Goal: Communication & Community: Answer question/provide support

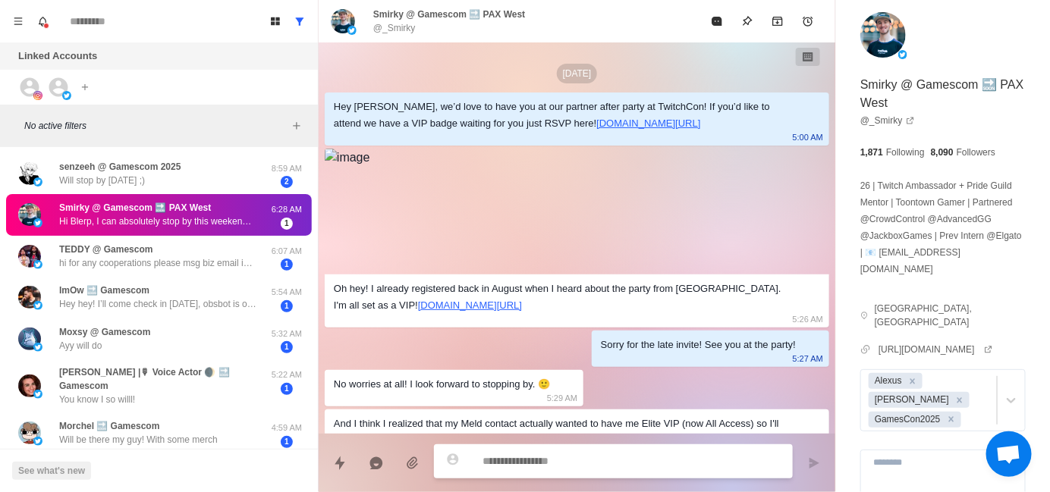
scroll to position [1844, 0]
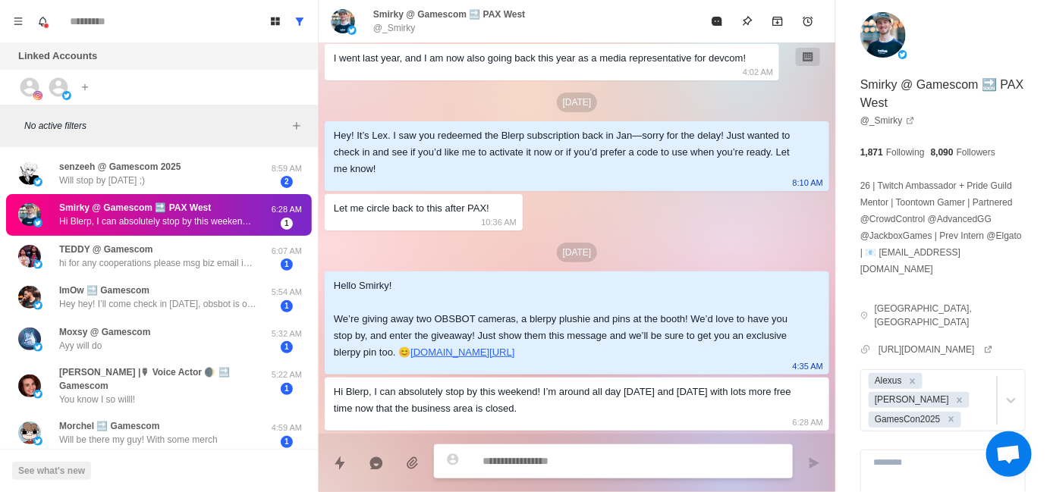
click at [186, 124] on p "No active filters" at bounding box center [155, 126] width 263 height 14
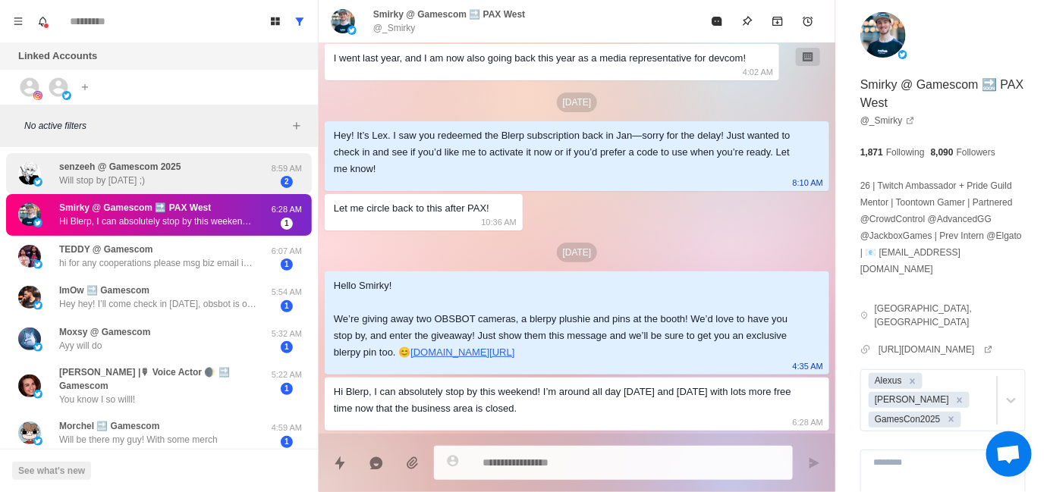
click at [185, 166] on div "senzeeh @ Gamescom 2025 Will stop by [DATE] ;)" at bounding box center [143, 174] width 250 height 30
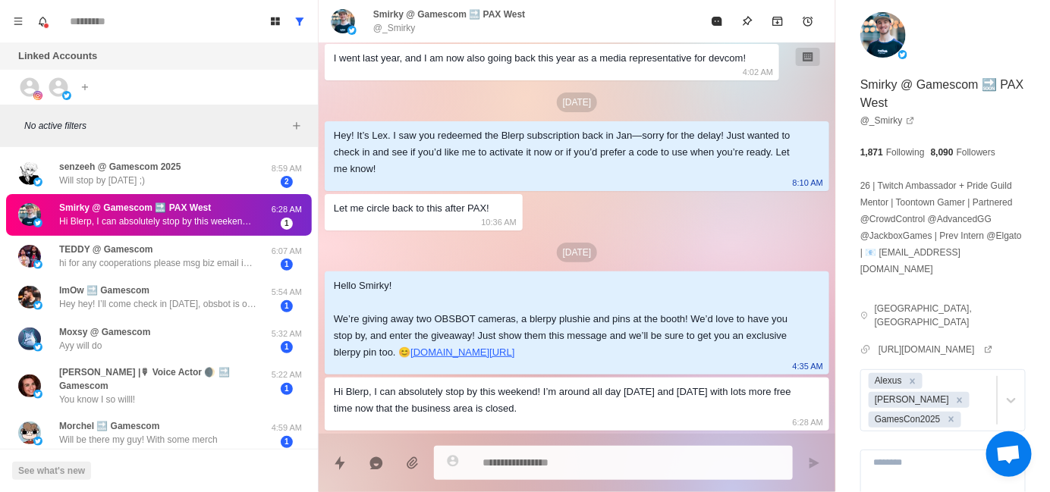
scroll to position [0, 0]
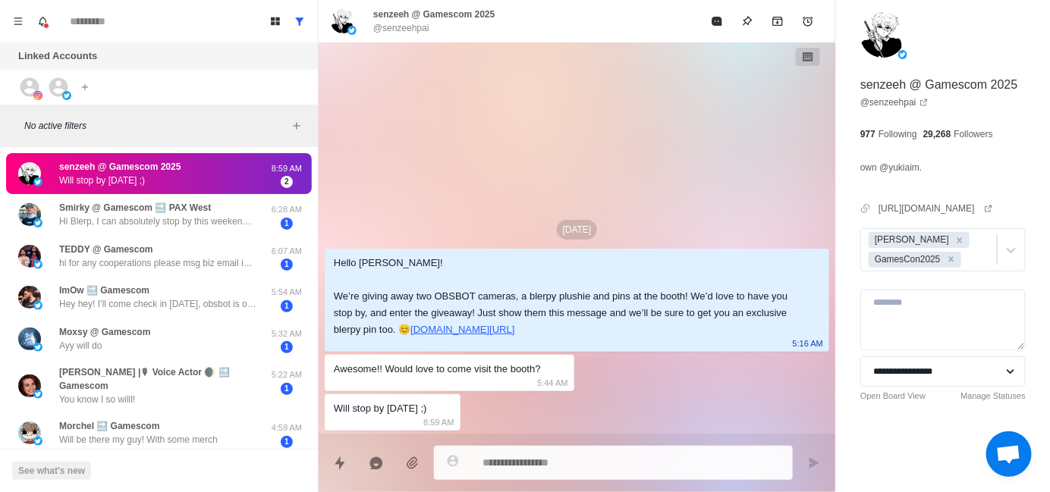
click at [195, 130] on p "No active filters" at bounding box center [155, 126] width 263 height 14
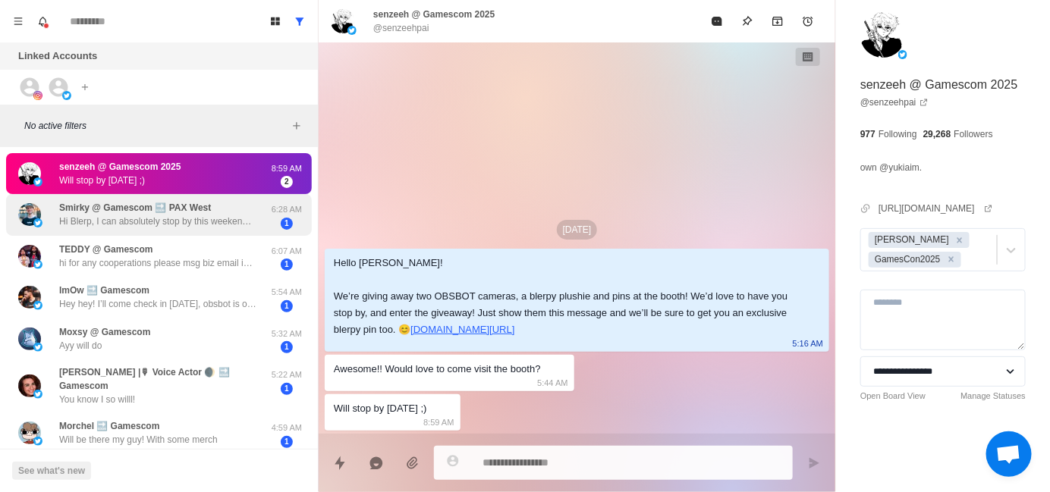
click at [189, 208] on p "Smirky @ Gamescom 🔜 PAX West" at bounding box center [135, 208] width 152 height 14
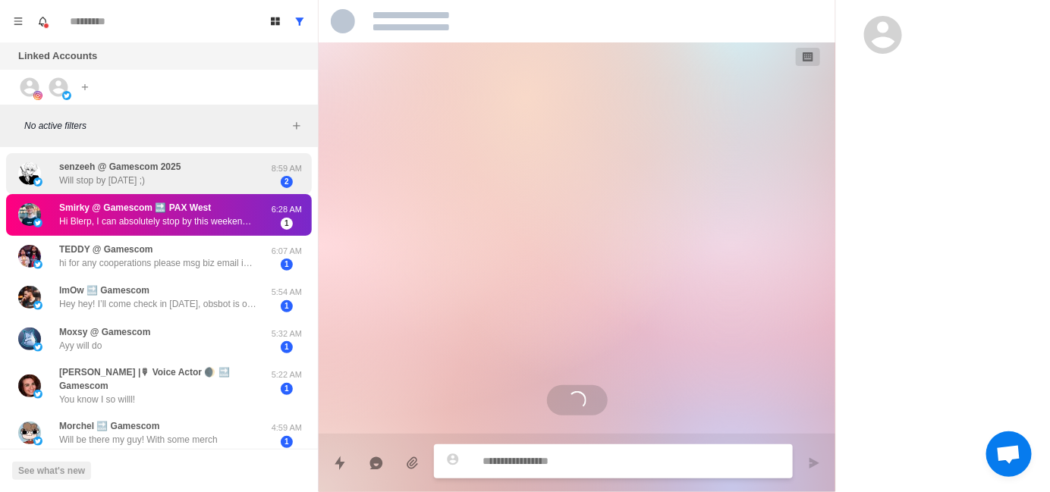
click at [193, 168] on div "senzeeh @ Gamescom 2025 Will stop by [DATE] ;)" at bounding box center [143, 174] width 250 height 30
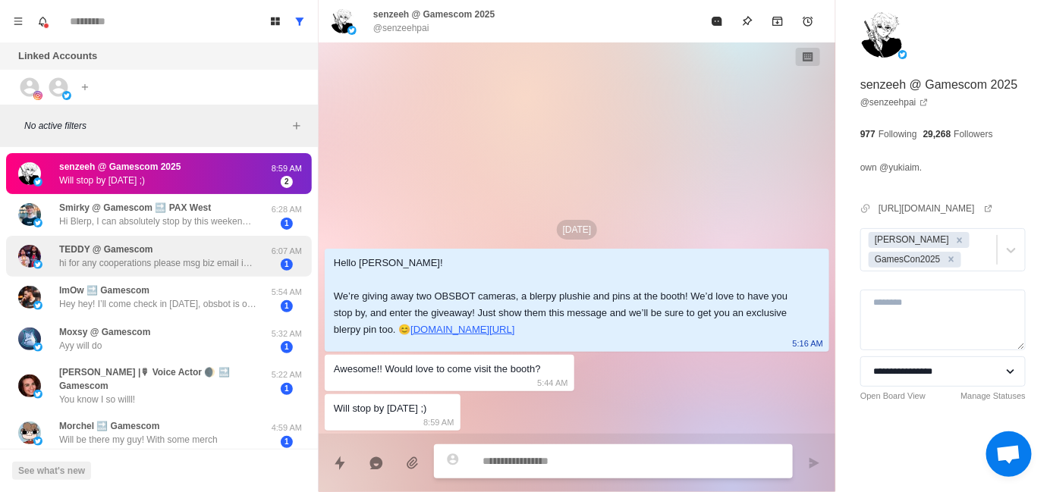
click at [187, 256] on p "hi for any cooperations please msg biz email in bio! thanks" at bounding box center [157, 263] width 197 height 14
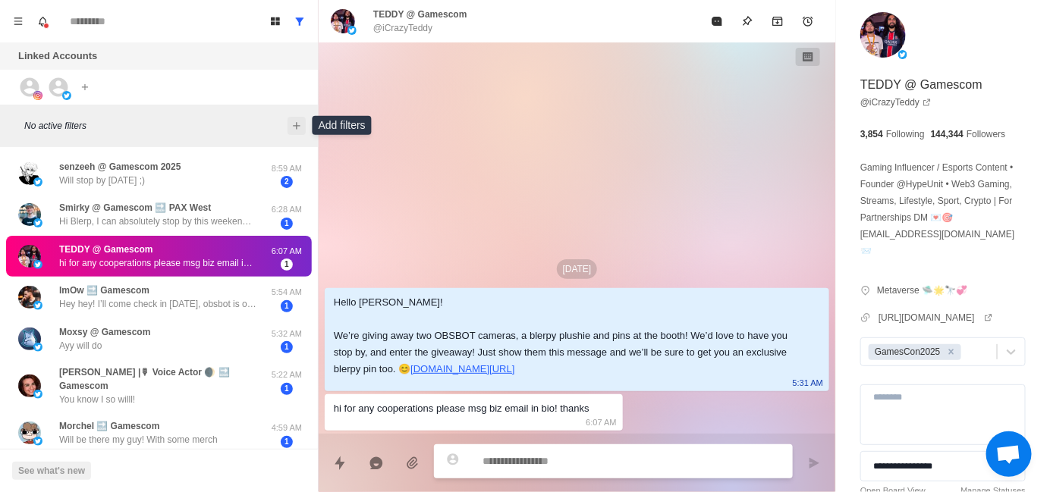
click at [294, 126] on icon "Add filters" at bounding box center [297, 126] width 12 height 12
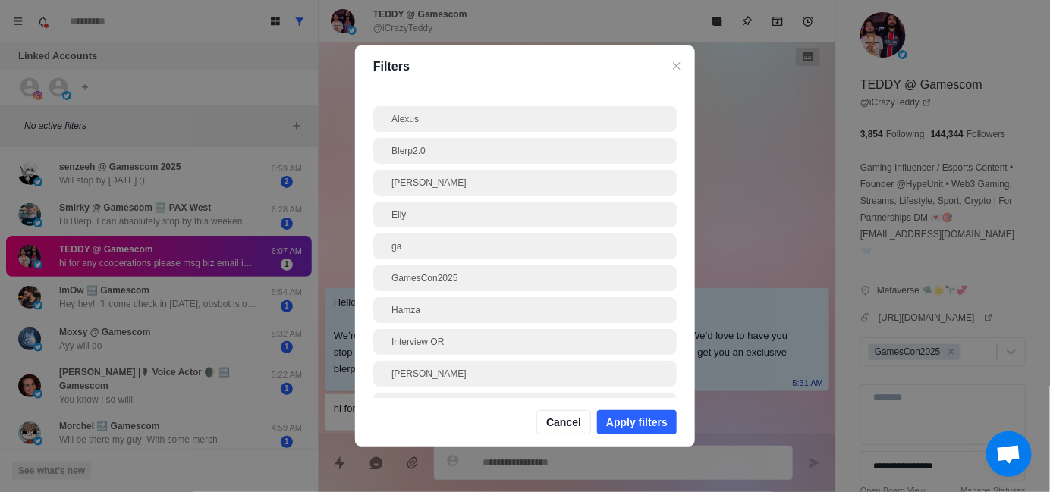
click at [673, 244] on div "Alexus Blerp2.0 [PERSON_NAME] [PERSON_NAME] ga GamesCon2025 [PERSON_NAME] Inter…" at bounding box center [525, 243] width 340 height 310
drag, startPoint x: 369, startPoint y: 249, endPoint x: 651, endPoint y: 244, distance: 282.3
click at [651, 244] on div "Alexus Blerp2.0 [PERSON_NAME] [PERSON_NAME] ga GamesCon2025 [PERSON_NAME] Inter…" at bounding box center [525, 243] width 340 height 310
click at [671, 241] on div "Alexus Blerp2.0 [PERSON_NAME] [PERSON_NAME] ga GamesCon2025 [PERSON_NAME] Inter…" at bounding box center [525, 243] width 340 height 310
click at [136, 98] on div "Filters Alexus Blerp2.0 [PERSON_NAME] [PERSON_NAME] ga GamesCon2025 [PERSON_NAM…" at bounding box center [525, 246] width 1050 height 492
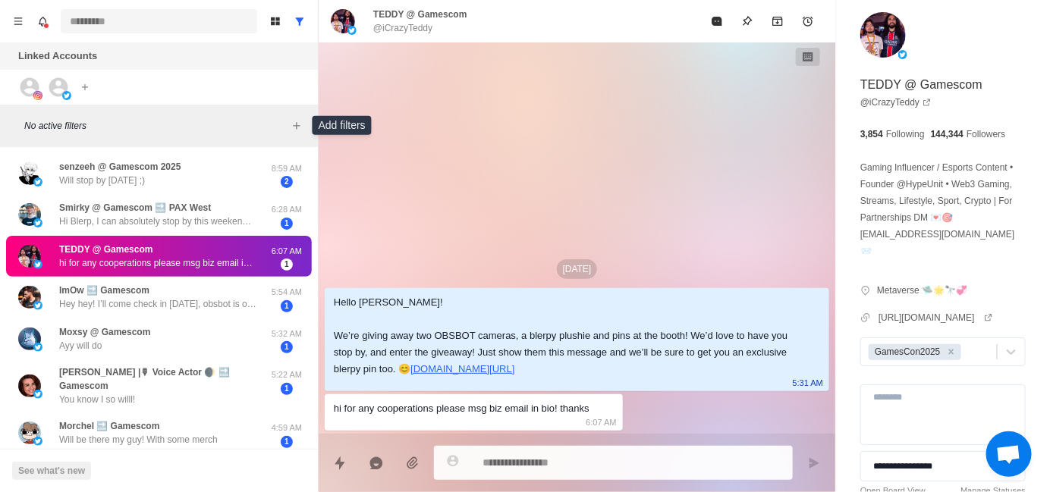
click at [105, 27] on input at bounding box center [159, 21] width 196 height 24
type textarea "*"
click at [187, 17] on input "********" at bounding box center [159, 21] width 196 height 24
type input "********"
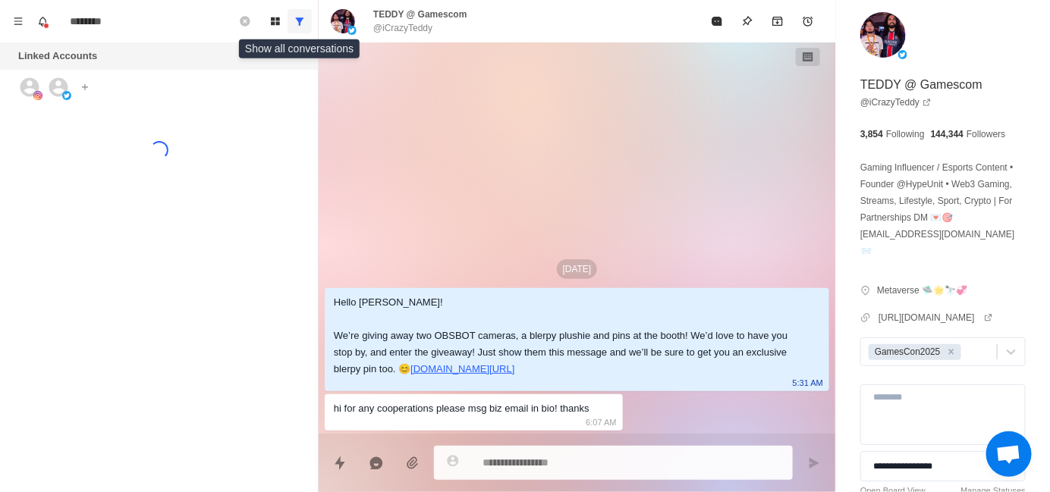
click at [303, 27] on button "Show all conversations" at bounding box center [300, 21] width 24 height 24
click at [164, 24] on input "********" at bounding box center [159, 21] width 196 height 24
click at [14, 20] on icon "Menu" at bounding box center [18, 21] width 11 height 11
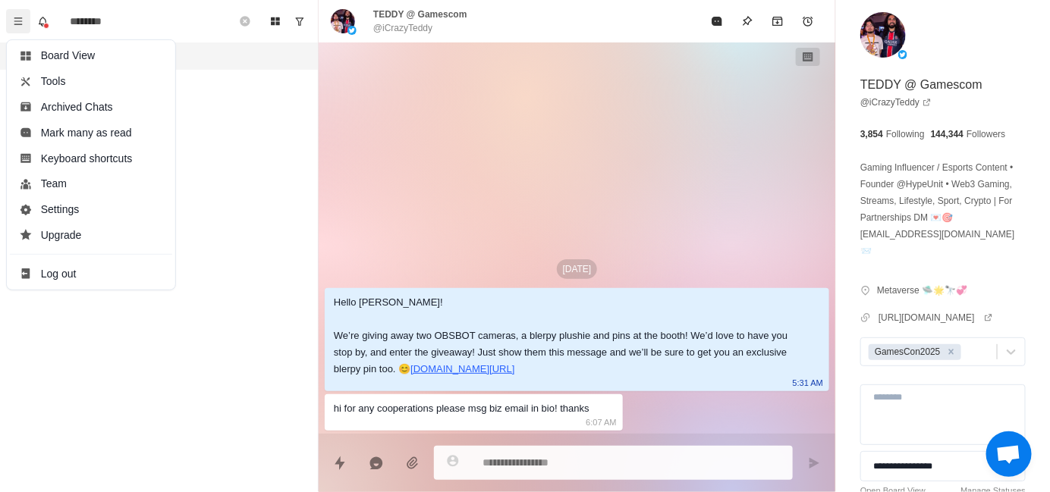
click at [51, 85] on img at bounding box center [57, 83] width 17 height 17
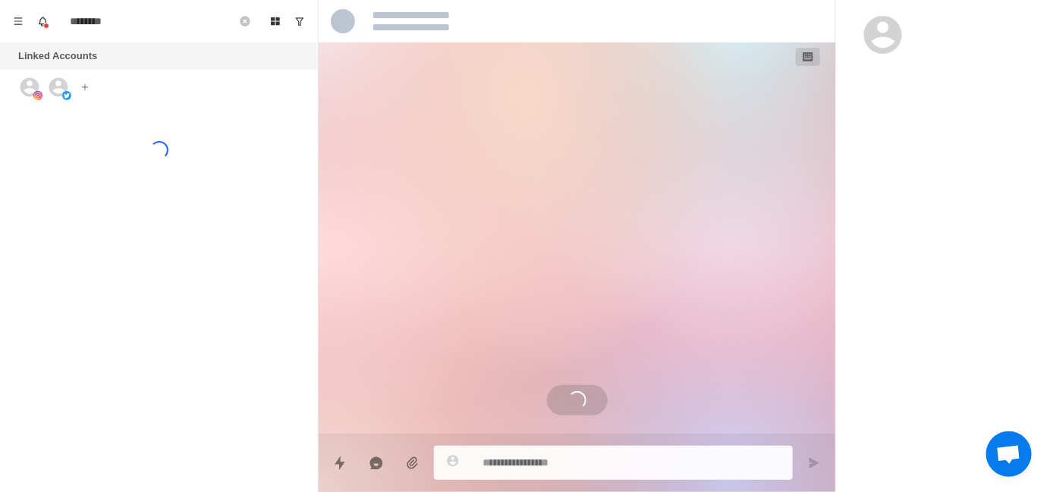
scroll to position [1669, 0]
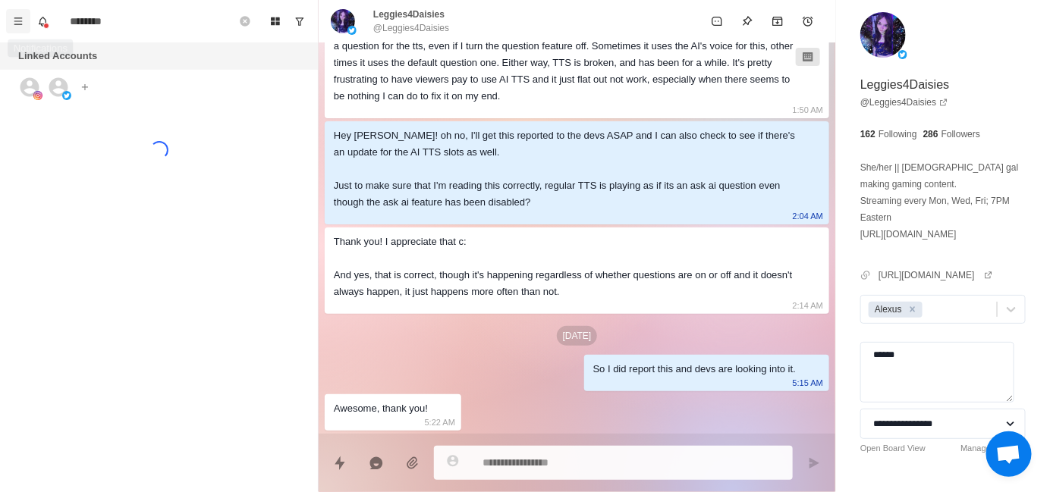
click at [19, 24] on icon "Menu" at bounding box center [18, 20] width 8 height 7
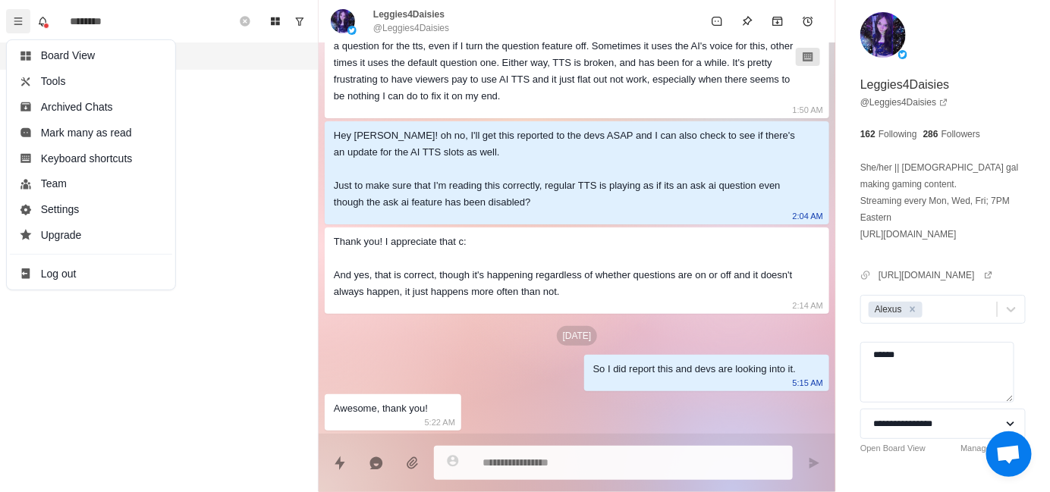
click at [609, 152] on div "Hey [PERSON_NAME]! oh no, I'll get this reported to the devs ASAP and I can als…" at bounding box center [565, 168] width 462 height 83
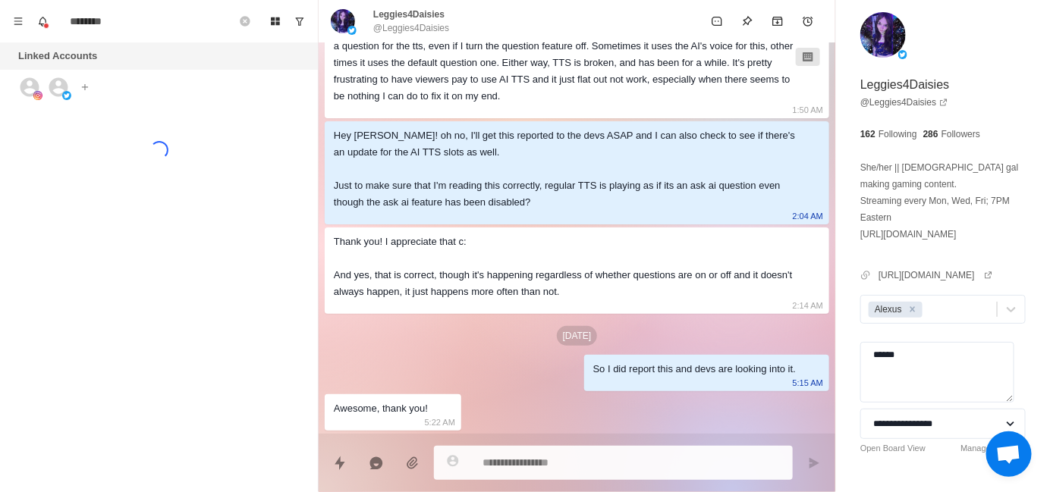
type textarea "*"
click at [244, 20] on icon "Remove search" at bounding box center [245, 21] width 12 height 12
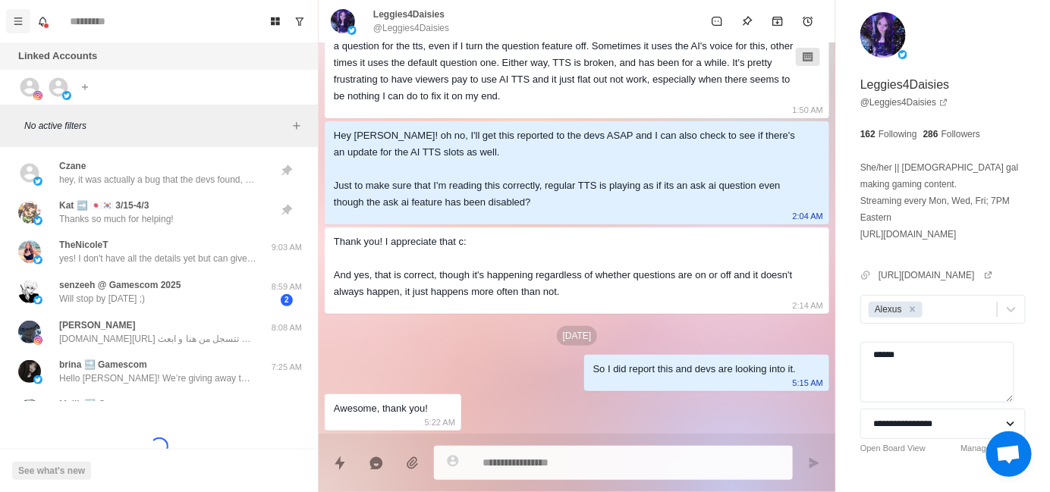
click at [14, 24] on icon "Menu" at bounding box center [18, 21] width 11 height 11
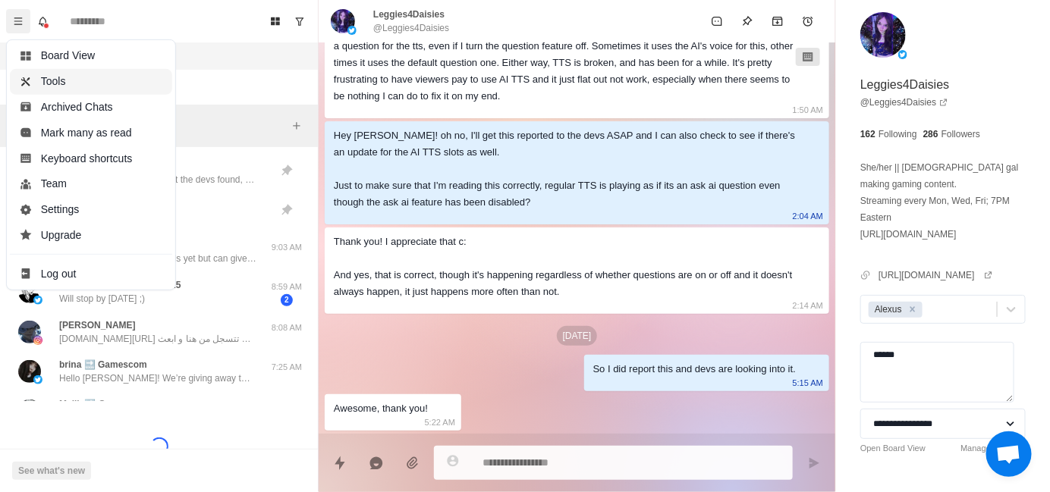
type textarea "*"
click at [30, 83] on icon "button" at bounding box center [26, 82] width 12 height 12
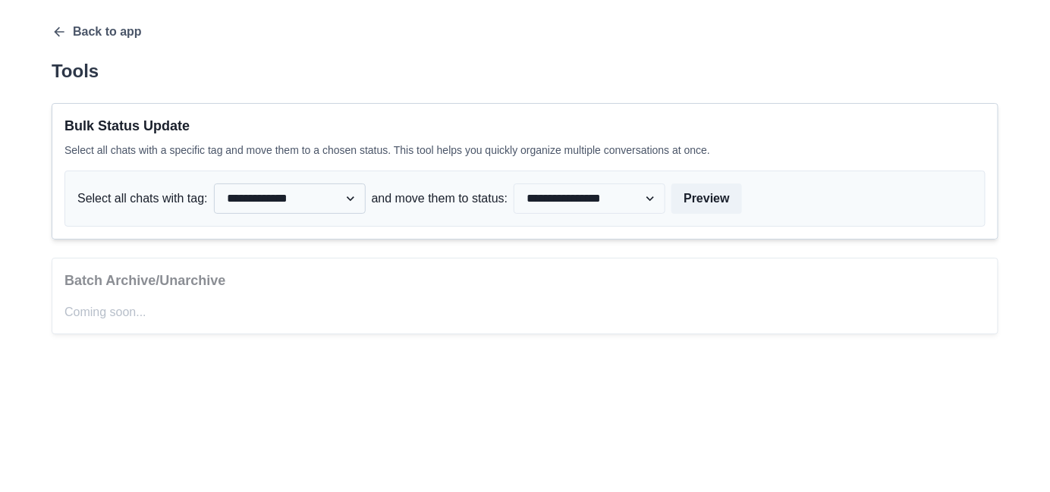
click at [275, 203] on select "**********" at bounding box center [290, 199] width 152 height 30
click at [621, 207] on select "**********" at bounding box center [590, 199] width 152 height 30
click at [49, 40] on div "**********" at bounding box center [524, 179] width 971 height 359
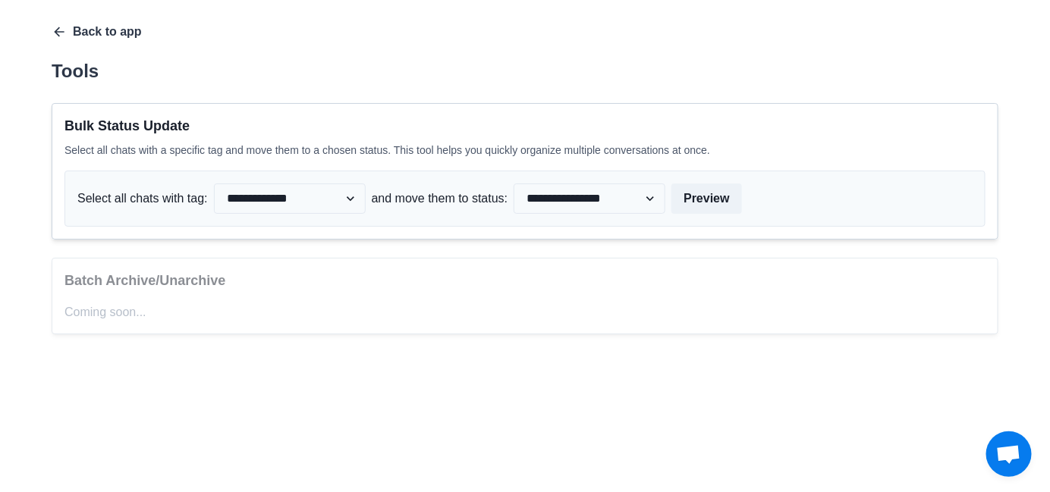
click at [55, 36] on icon "button" at bounding box center [59, 31] width 15 height 15
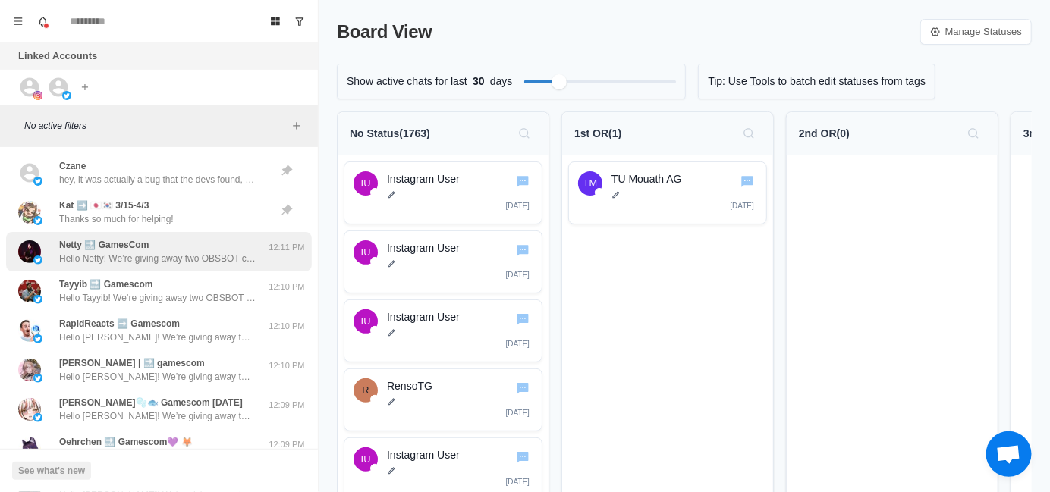
click at [145, 253] on p "Hello Netty! We’re giving away two OBSBOT cameras, a blerpy plushie and pins at…" at bounding box center [157, 259] width 197 height 14
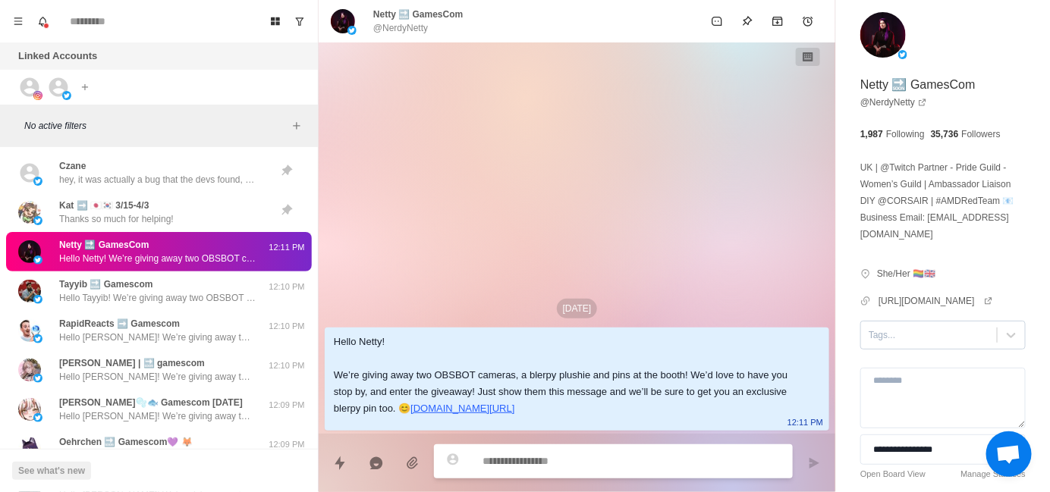
type textarea "*"
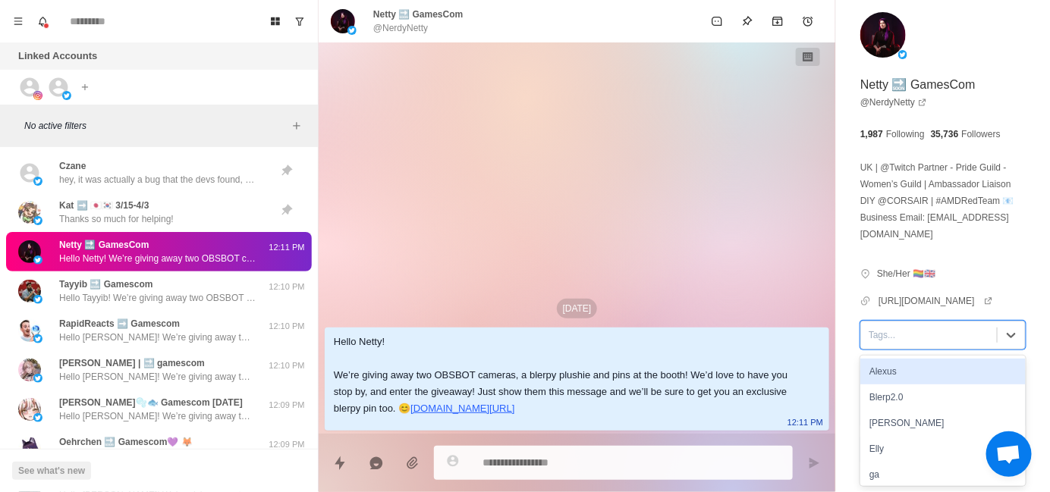
click at [893, 338] on div at bounding box center [929, 335] width 121 height 17
type input "*"
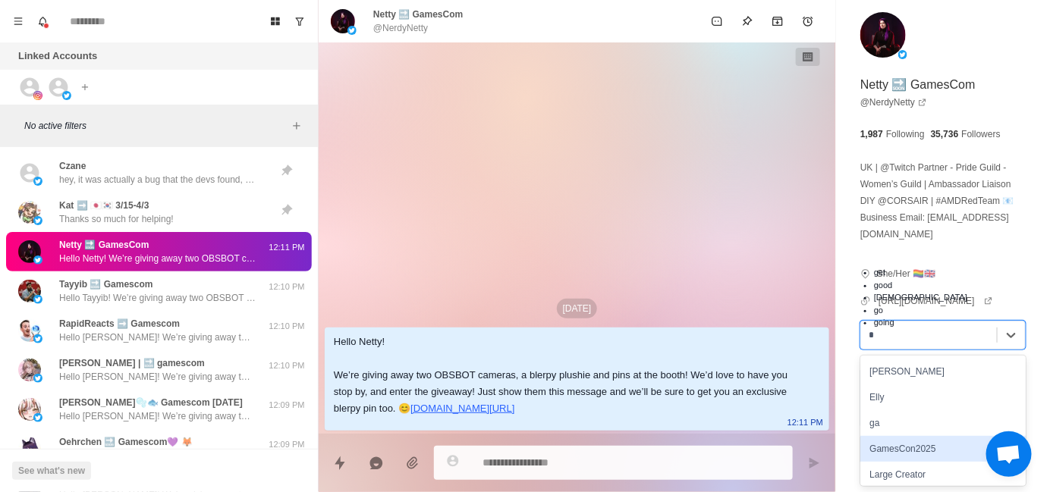
click at [922, 442] on div "GamesCon2025" at bounding box center [942, 449] width 165 height 26
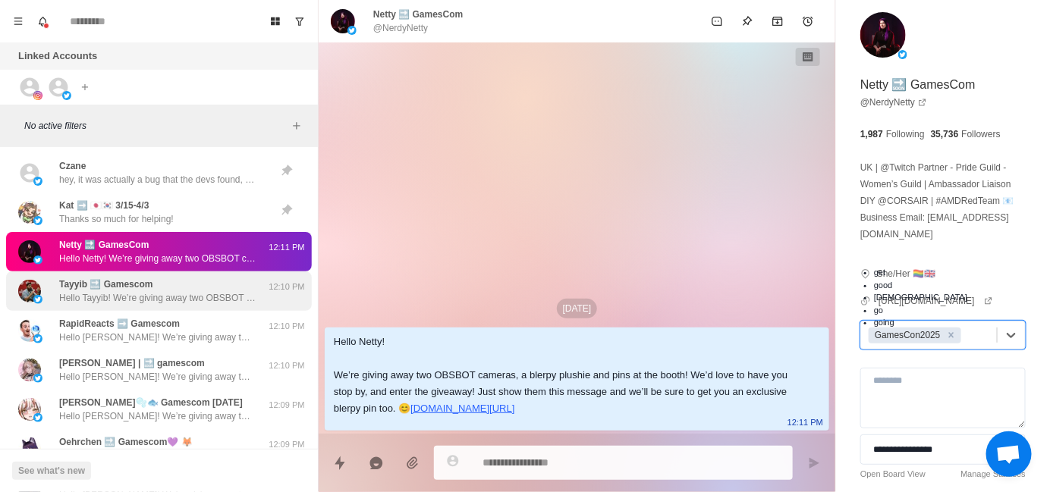
click at [206, 293] on p "Hello Tayyib! We’re giving away two OBSBOT cameras, a blerpy plushie and pins a…" at bounding box center [157, 298] width 197 height 14
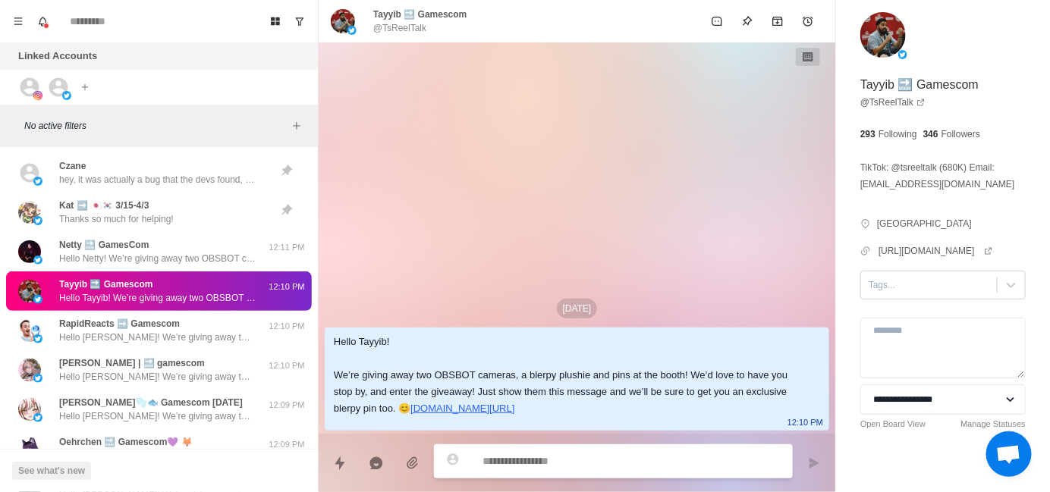
type textarea "*"
click at [907, 294] on div at bounding box center [929, 285] width 121 height 17
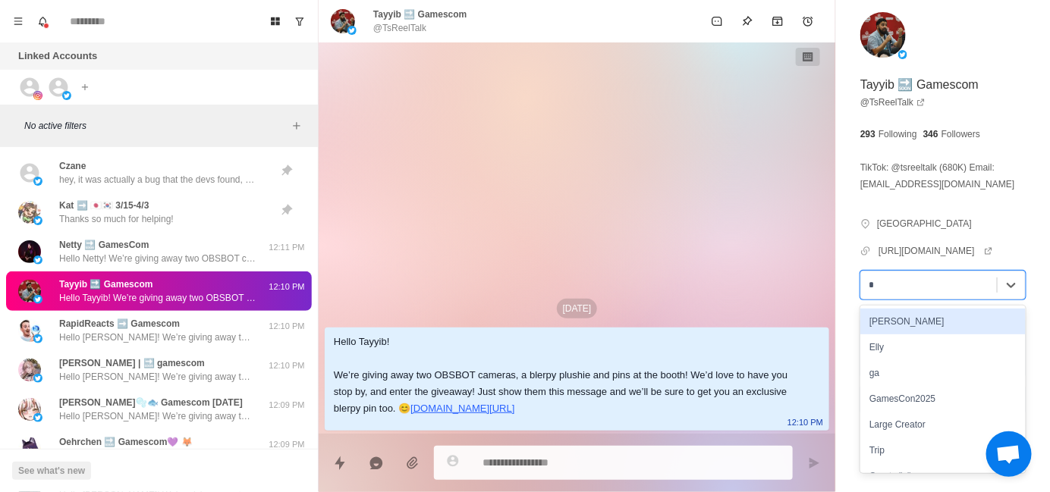
type input "**"
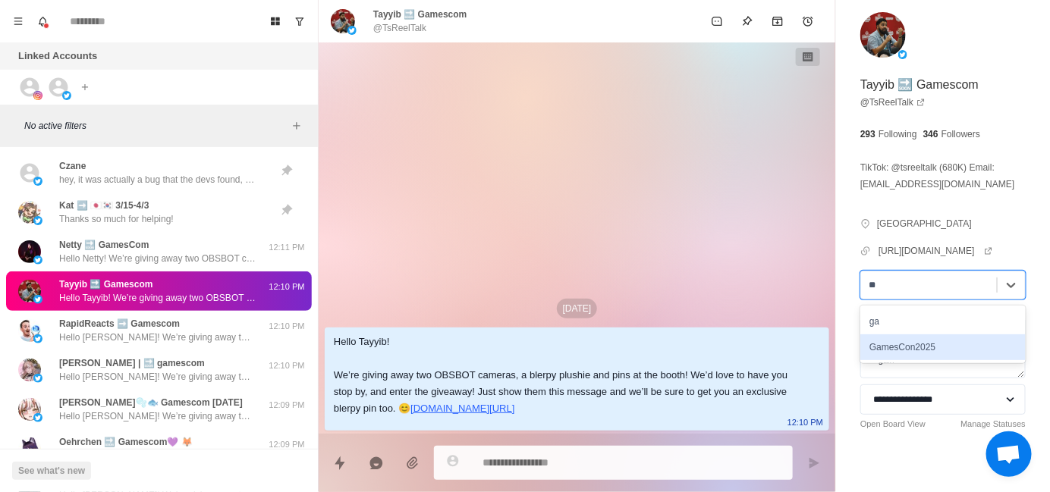
click at [973, 348] on div "GamesCon2025" at bounding box center [942, 348] width 165 height 26
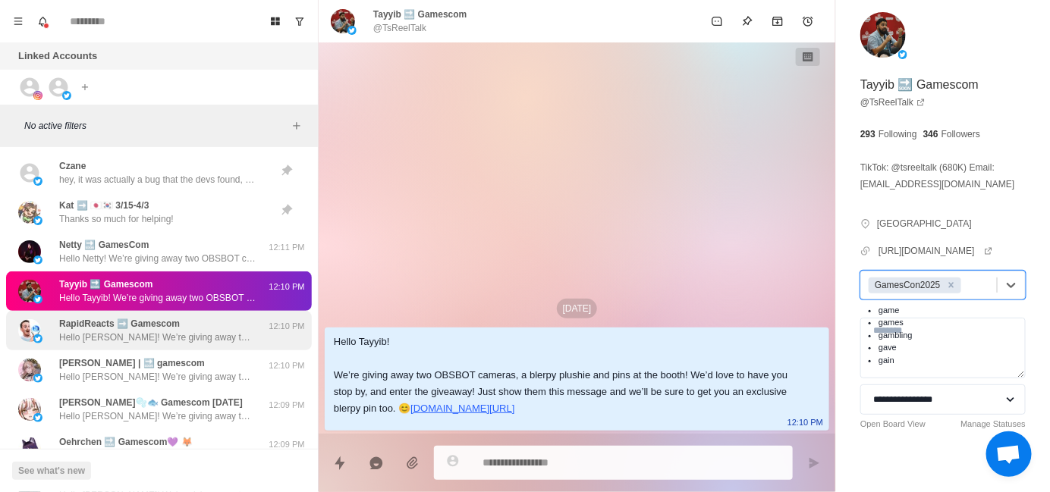
click at [181, 329] on div "RapidReacts ➡️ Gamescom Hello Daniel! We’re giving away two OBSBOT cameras, a b…" at bounding box center [157, 330] width 197 height 27
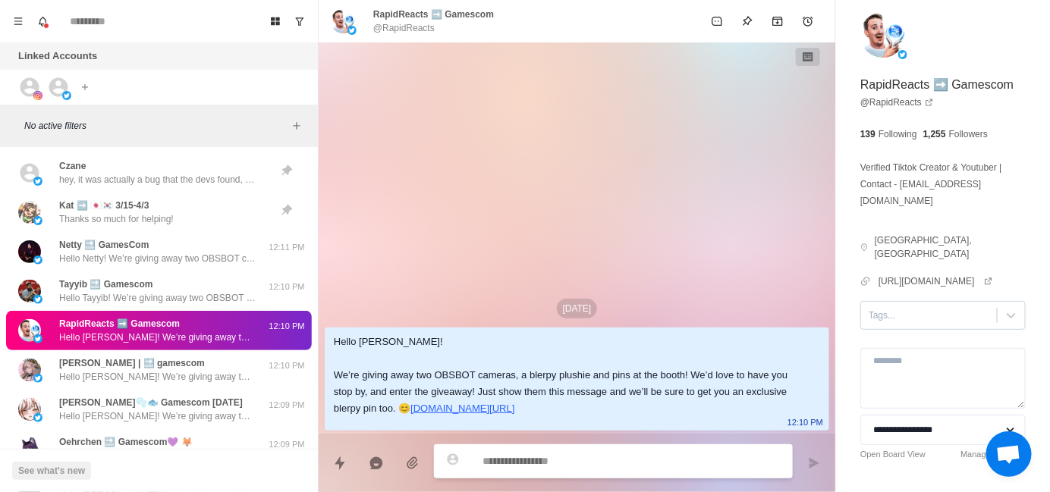
type textarea "*"
click at [935, 307] on div at bounding box center [929, 315] width 121 height 17
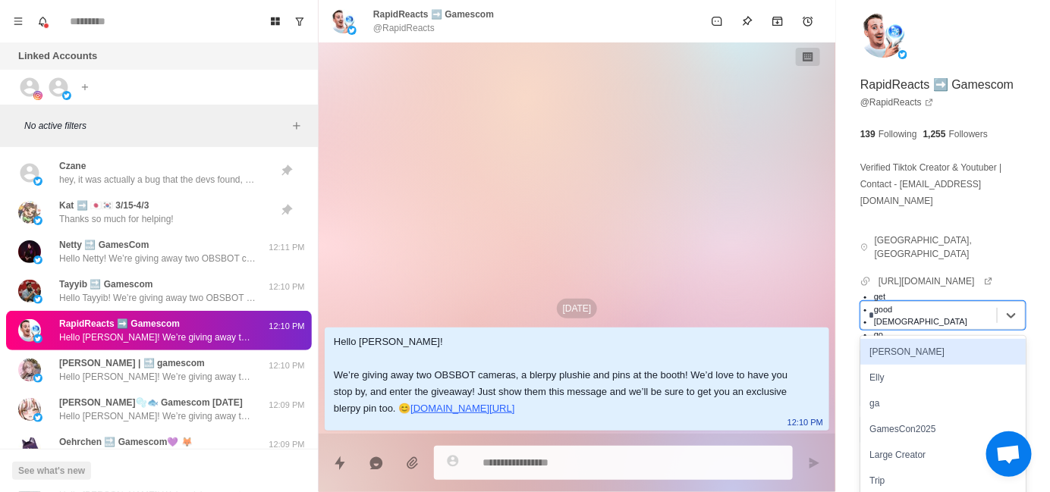
type input "**"
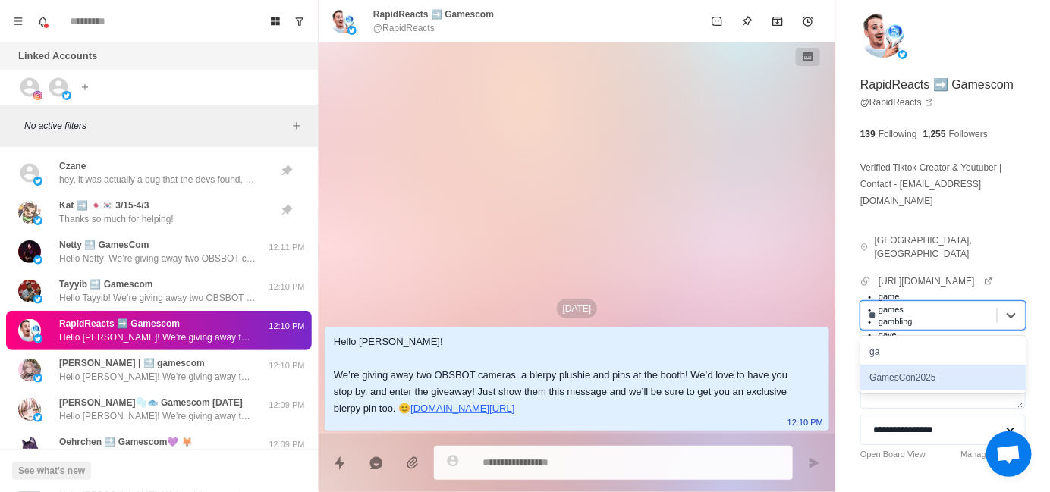
click at [961, 365] on div "GamesCon2025" at bounding box center [942, 378] width 165 height 26
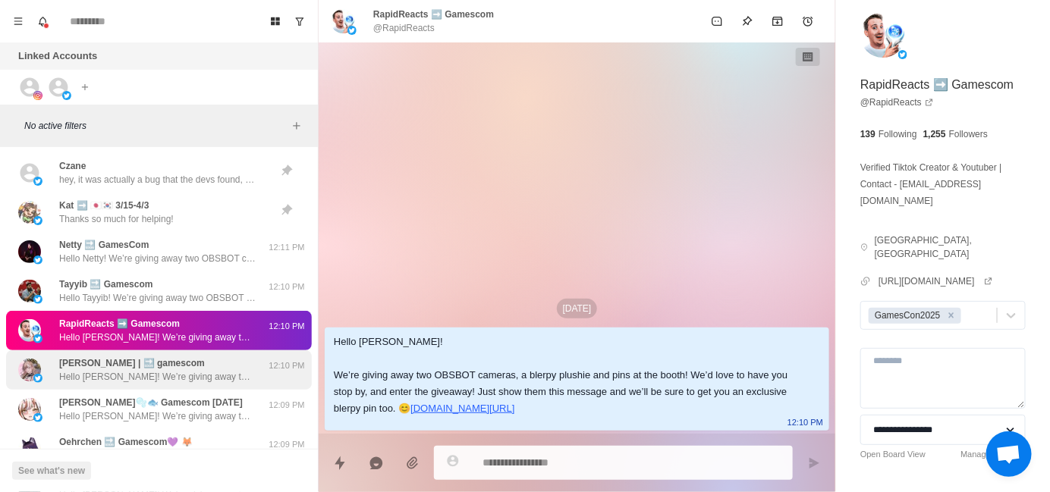
click at [196, 368] on div "anna | 🔜 gamescom Hello Anna! We’re giving away two OBSBOT cameras, a blerpy pl…" at bounding box center [157, 370] width 197 height 27
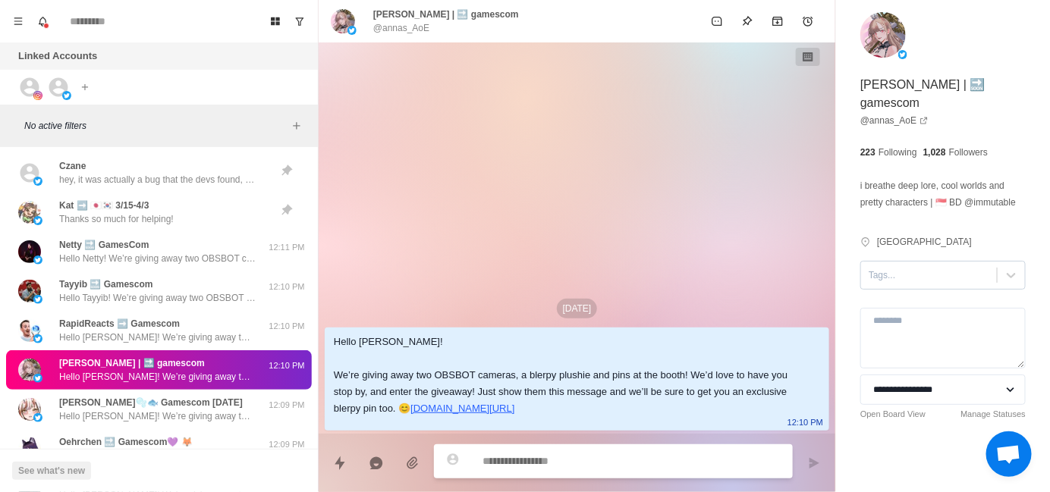
click at [907, 267] on div at bounding box center [929, 275] width 121 height 17
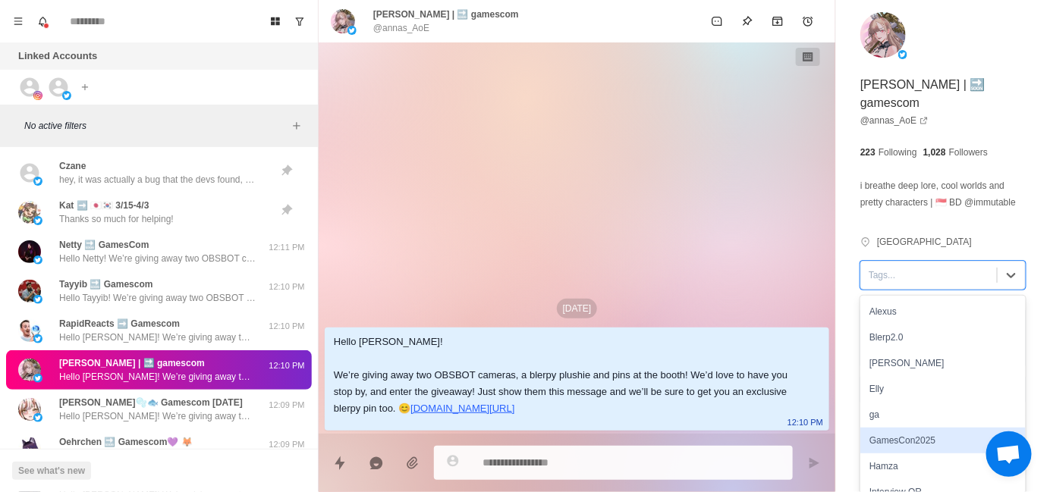
click at [912, 428] on div "GamesCon2025" at bounding box center [942, 441] width 165 height 26
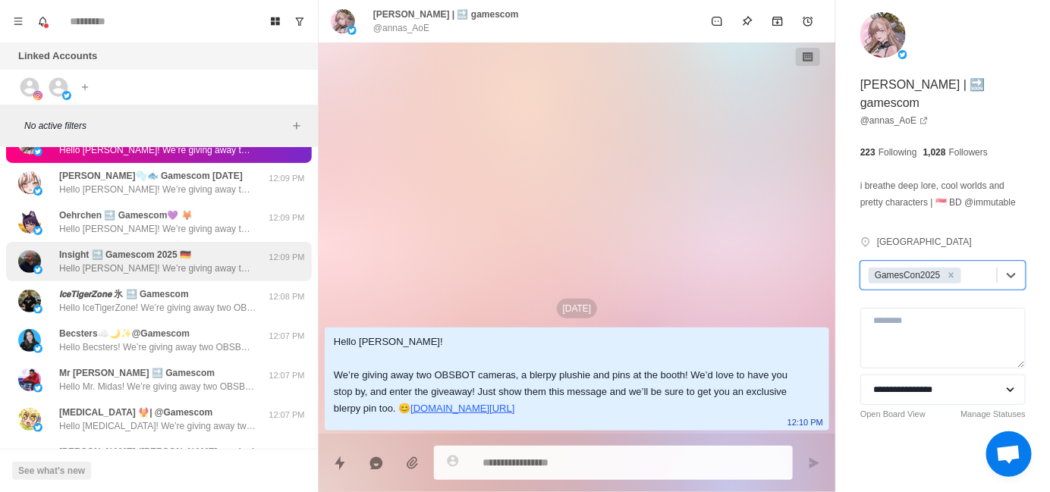
scroll to position [227, 0]
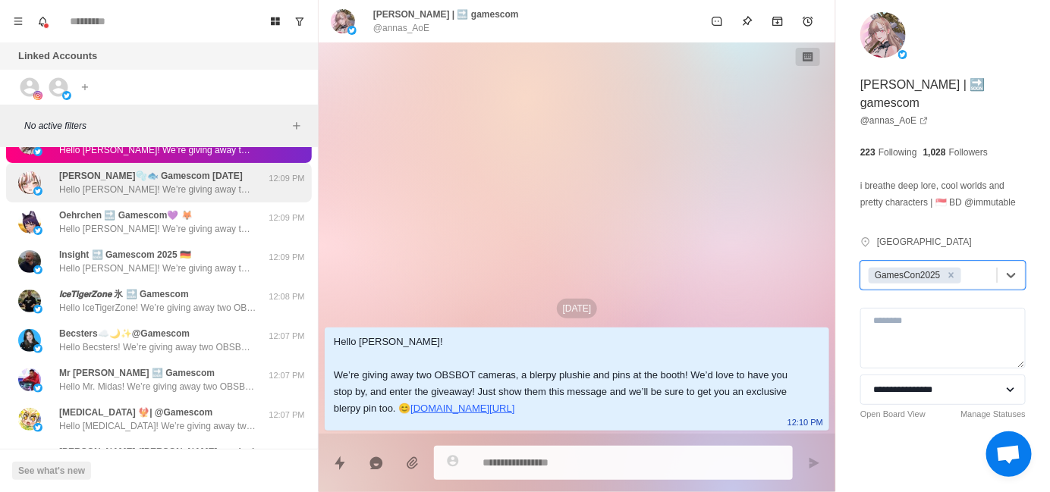
click at [166, 195] on p "Hello Ryuko! We’re giving away two OBSBOT cameras, a blerpy plushie and pins at…" at bounding box center [157, 190] width 197 height 14
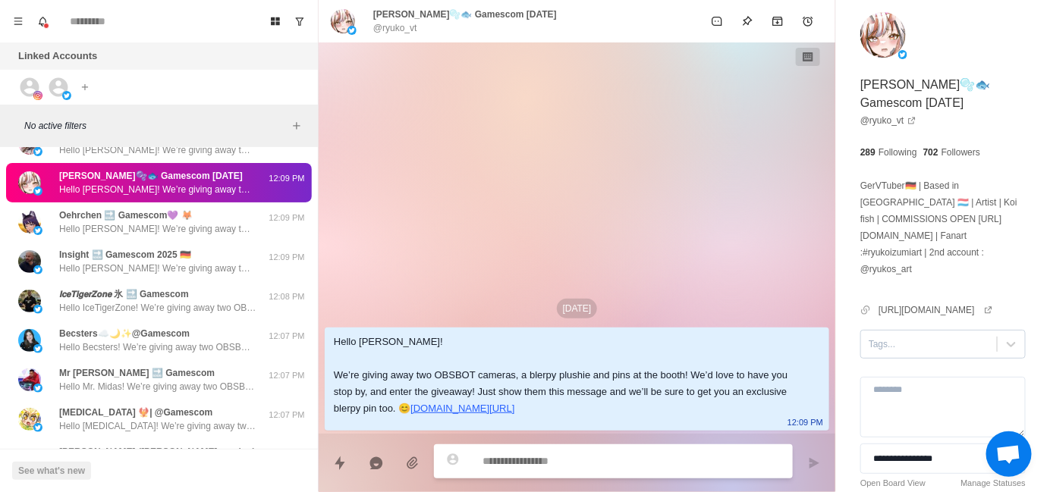
type textarea "*"
click at [906, 336] on div at bounding box center [929, 344] width 121 height 17
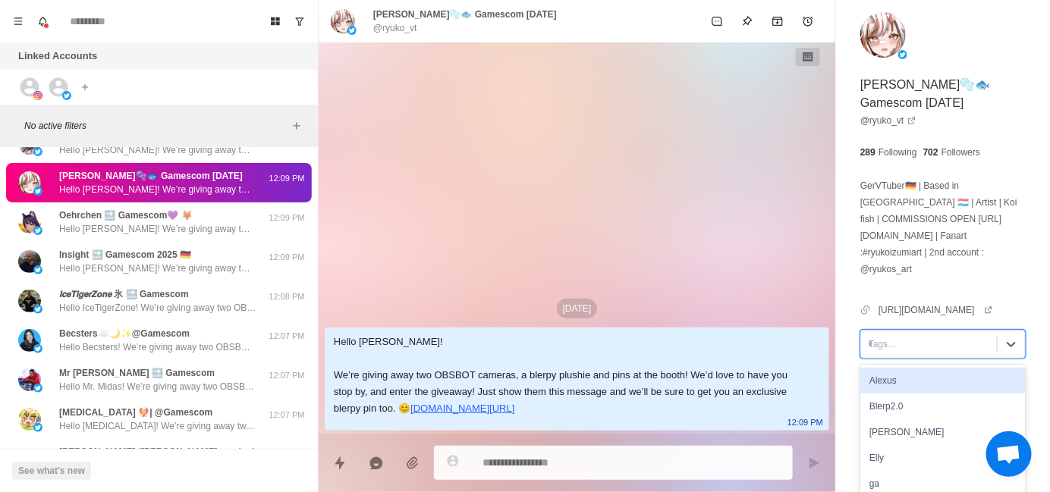
type input "**"
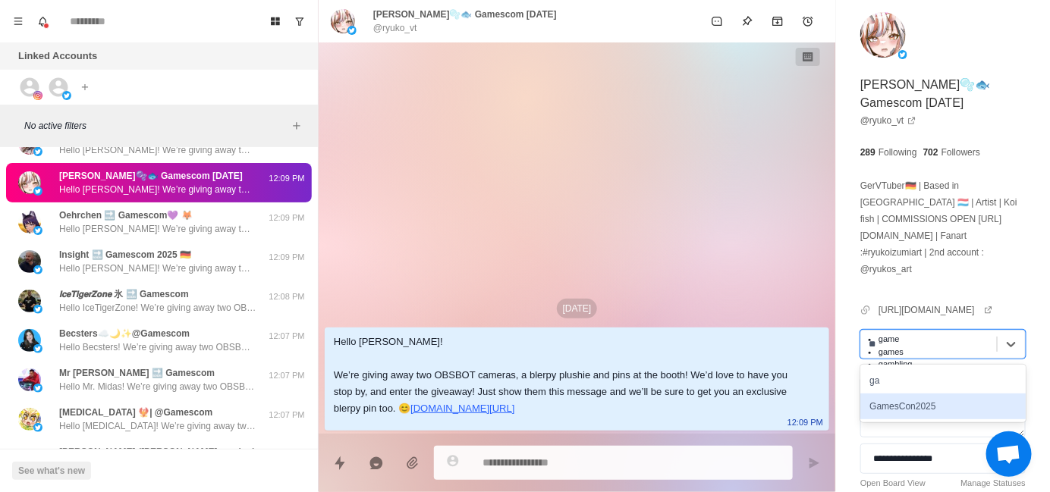
click at [980, 394] on div "GamesCon2025" at bounding box center [942, 407] width 165 height 26
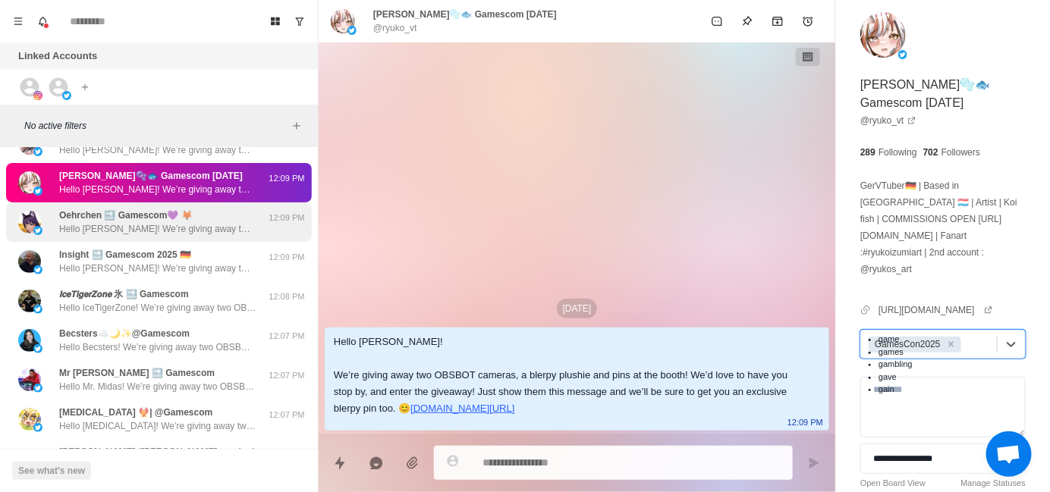
click at [160, 232] on p "Hello Oehrchen! We’re giving away two OBSBOT cameras, a blerpy plushie and pins…" at bounding box center [157, 229] width 197 height 14
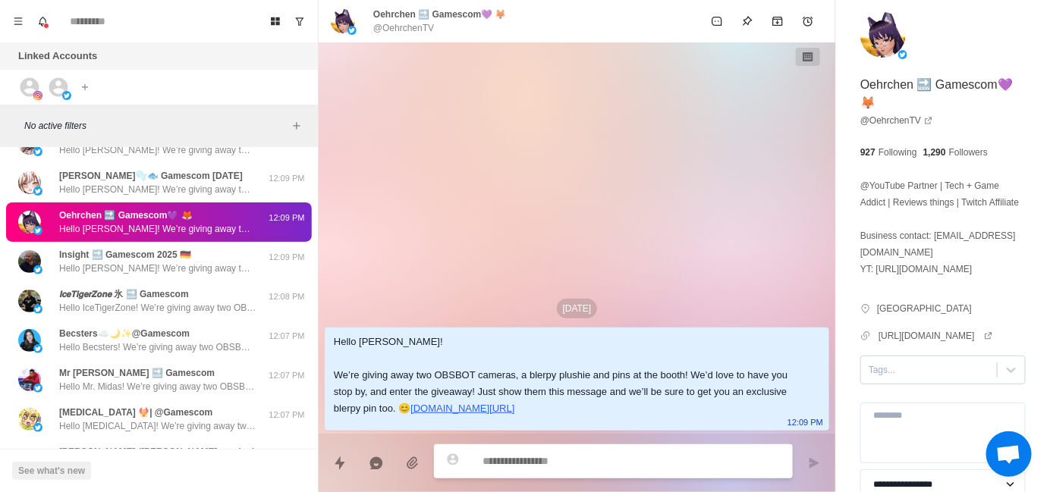
type textarea "*"
click at [914, 379] on div at bounding box center [929, 370] width 121 height 17
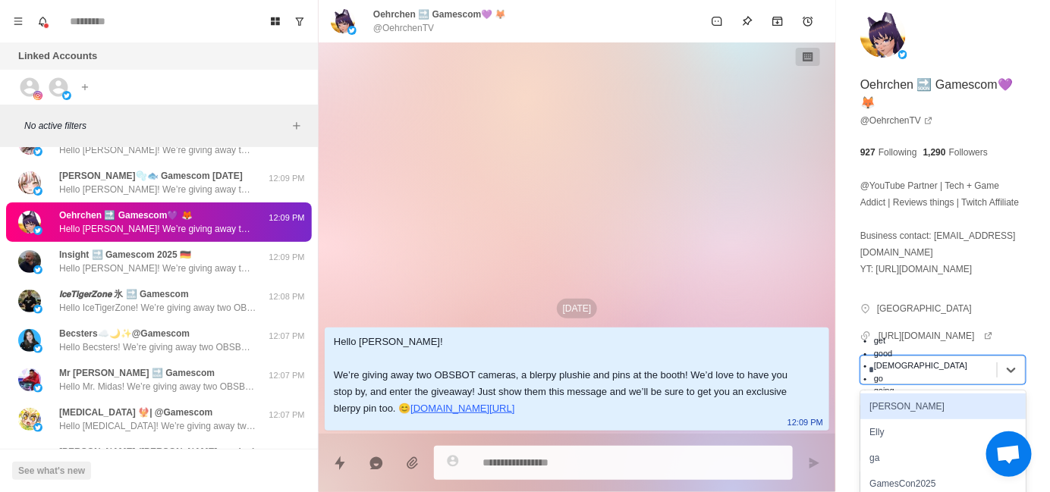
type input "**"
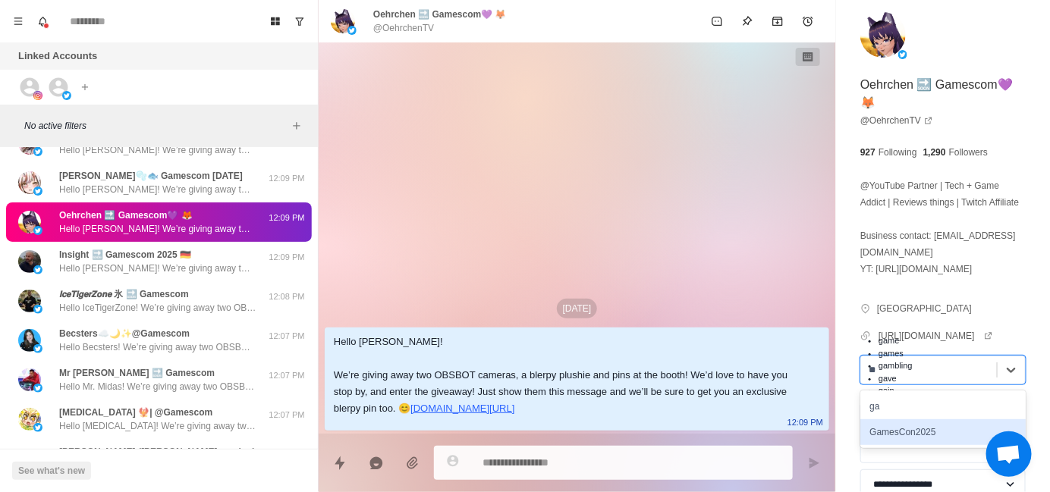
drag, startPoint x: 924, startPoint y: 461, endPoint x: 853, endPoint y: 450, distance: 71.4
click at [923, 445] on div "GamesCon2025" at bounding box center [942, 433] width 165 height 26
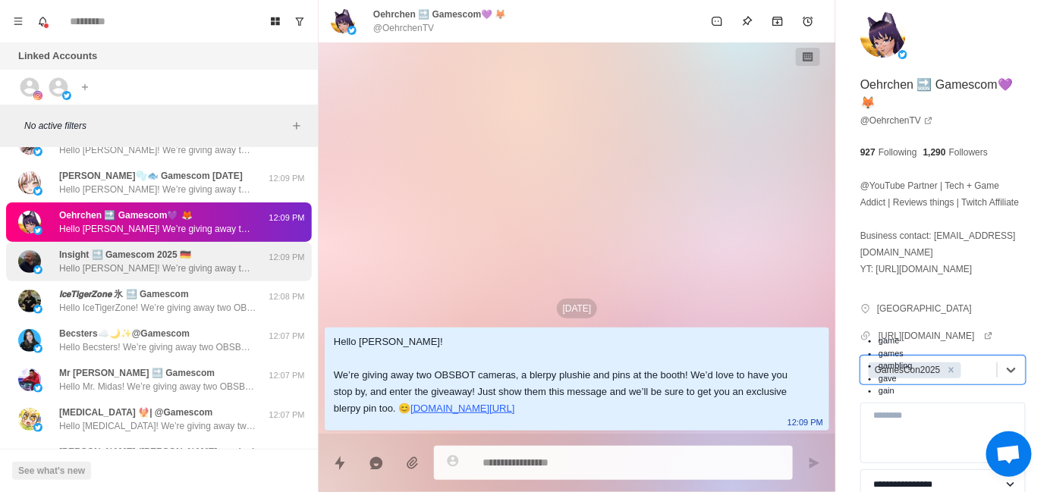
click at [152, 265] on p "Hello Todd! We’re giving away two OBSBOT cameras, a blerpy plushie and pins at …" at bounding box center [157, 269] width 197 height 14
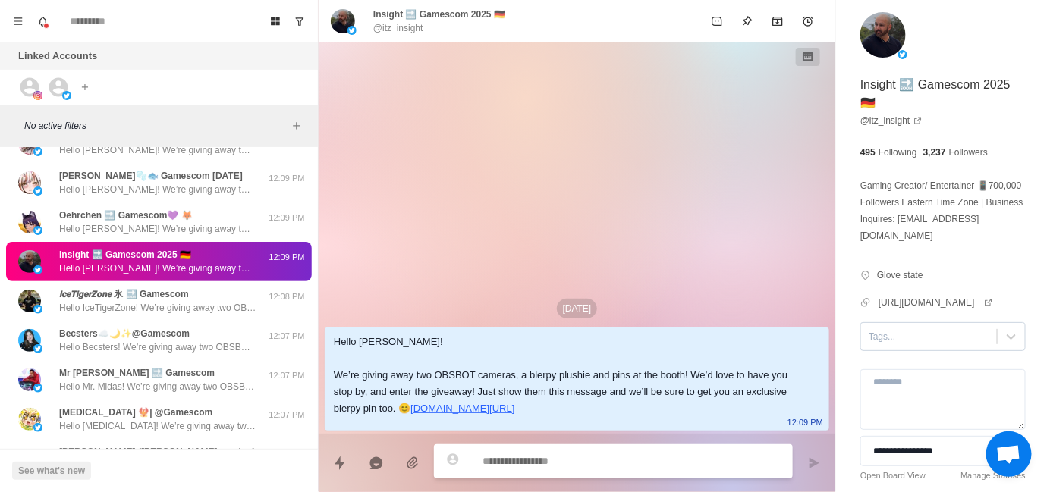
type textarea "*"
click at [911, 345] on div at bounding box center [929, 336] width 121 height 17
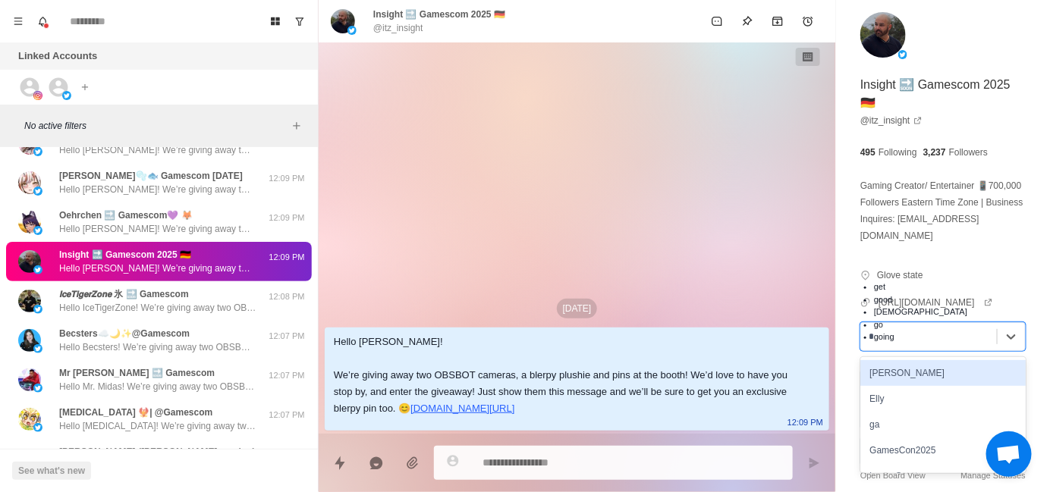
type input "**"
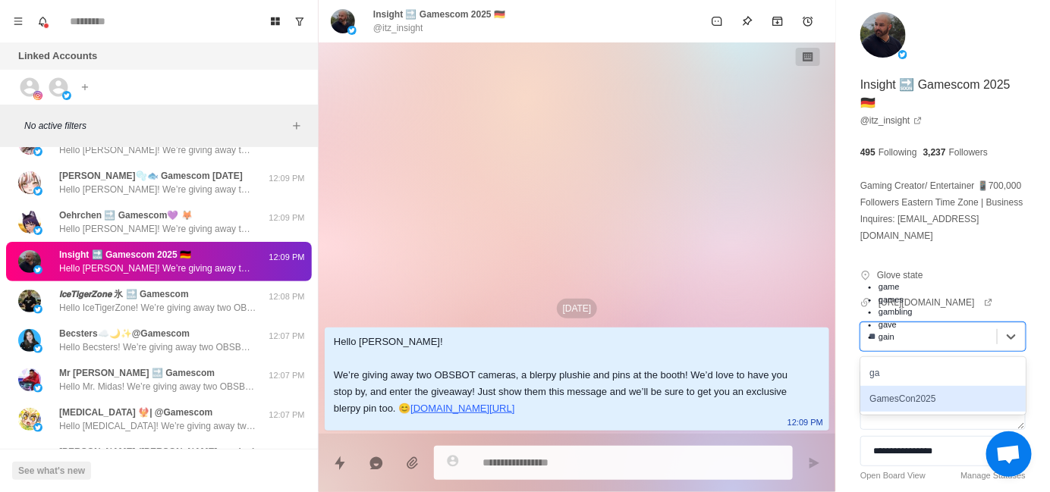
click at [951, 412] on div "GamesCon2025" at bounding box center [942, 399] width 165 height 26
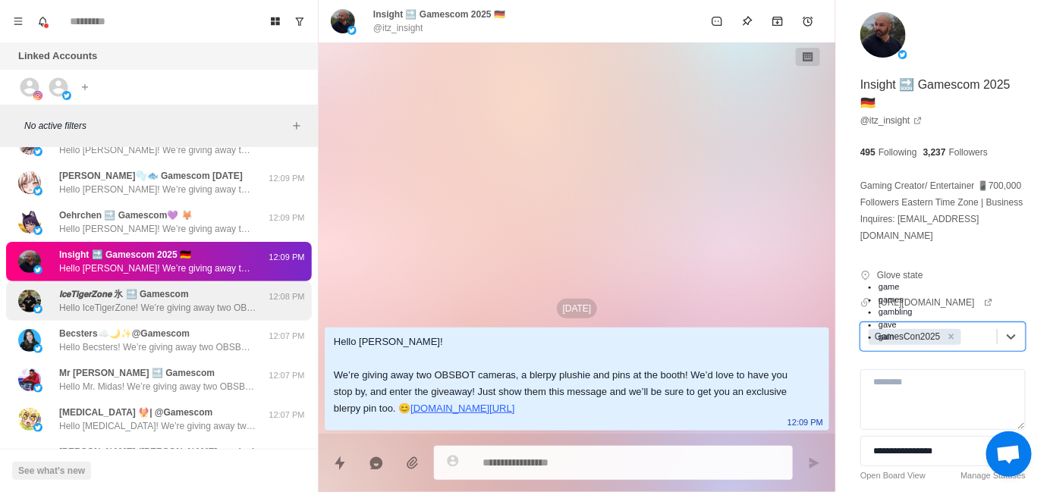
drag, startPoint x: 184, startPoint y: 308, endPoint x: 199, endPoint y: 308, distance: 15.2
click at [184, 308] on p "Hello IceTigerZone! We’re giving away two OBSBOT cameras, a blerpy plushie and …" at bounding box center [157, 308] width 197 height 14
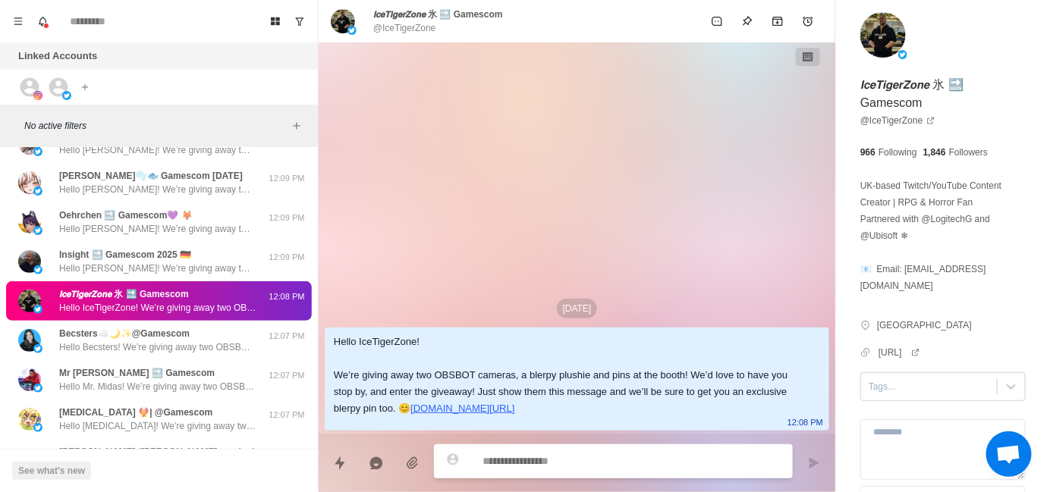
type textarea "*"
click at [923, 387] on div at bounding box center [929, 387] width 121 height 17
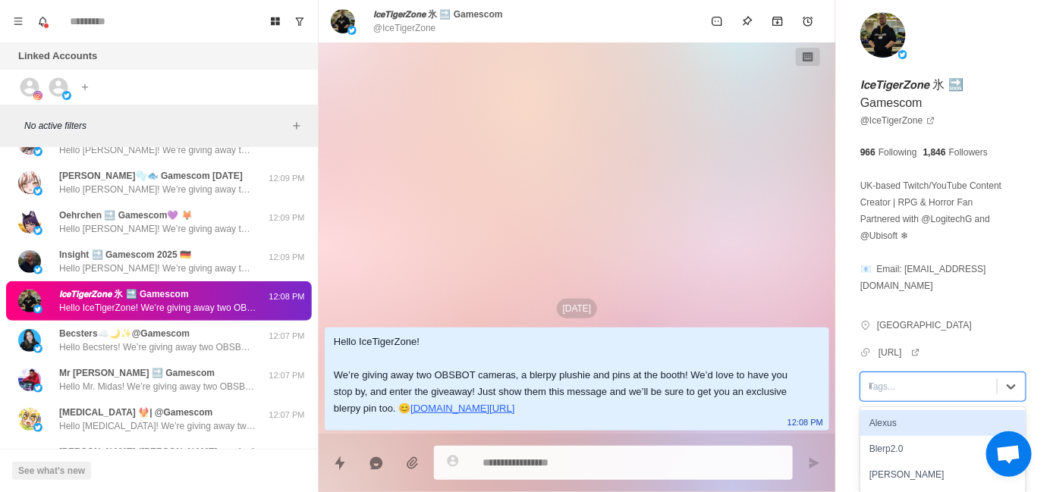
type input "**"
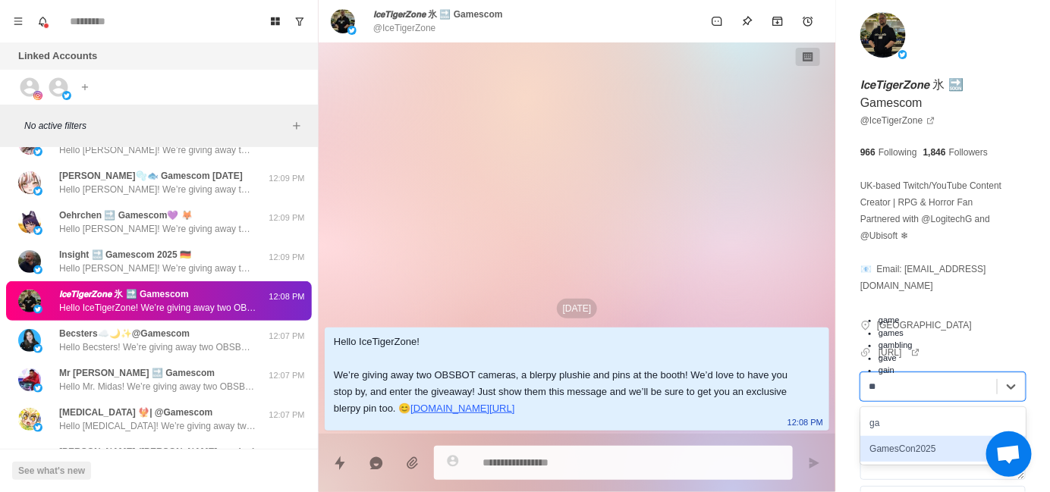
click at [918, 444] on div "GamesCon2025" at bounding box center [942, 449] width 165 height 26
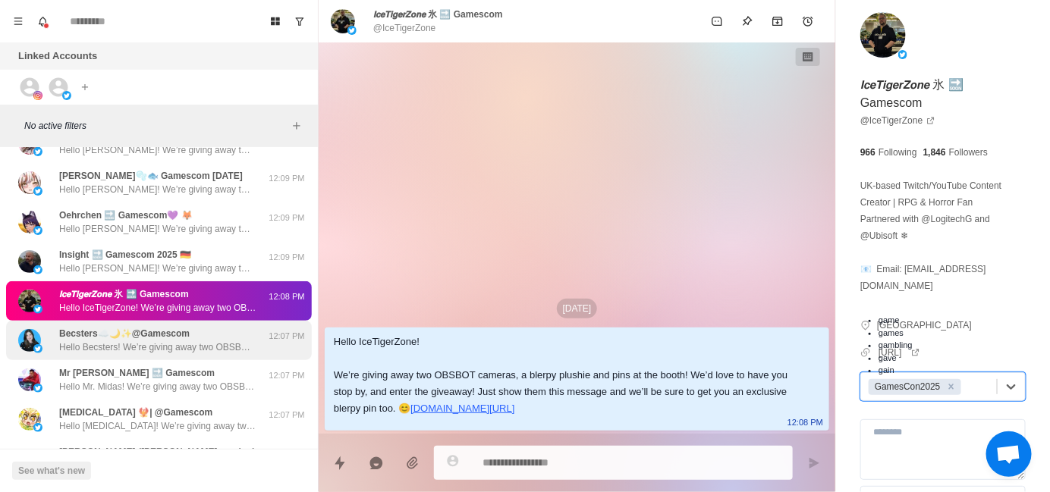
click at [77, 331] on p "Becsters☁️🌙✨@Gamescom" at bounding box center [124, 334] width 130 height 14
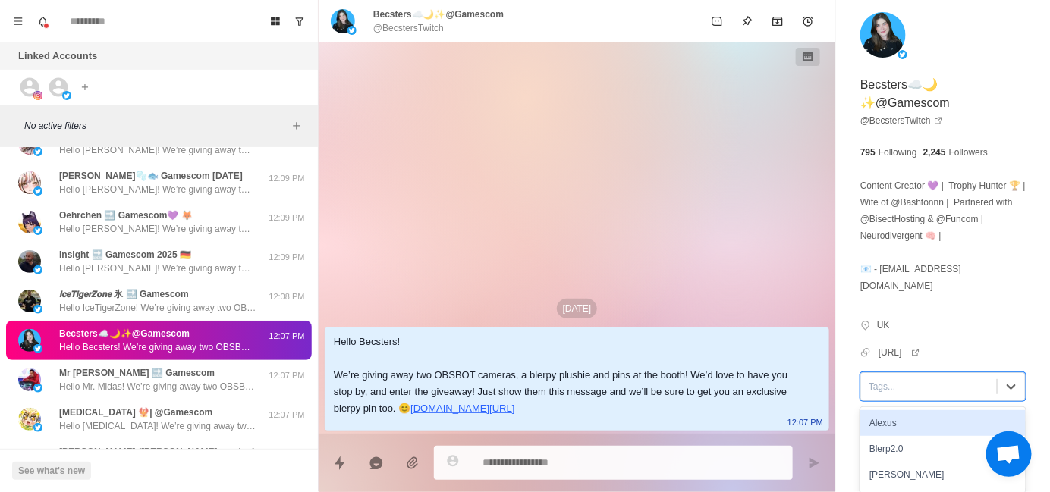
type textarea "*"
click at [912, 379] on div at bounding box center [929, 387] width 121 height 17
type input "**"
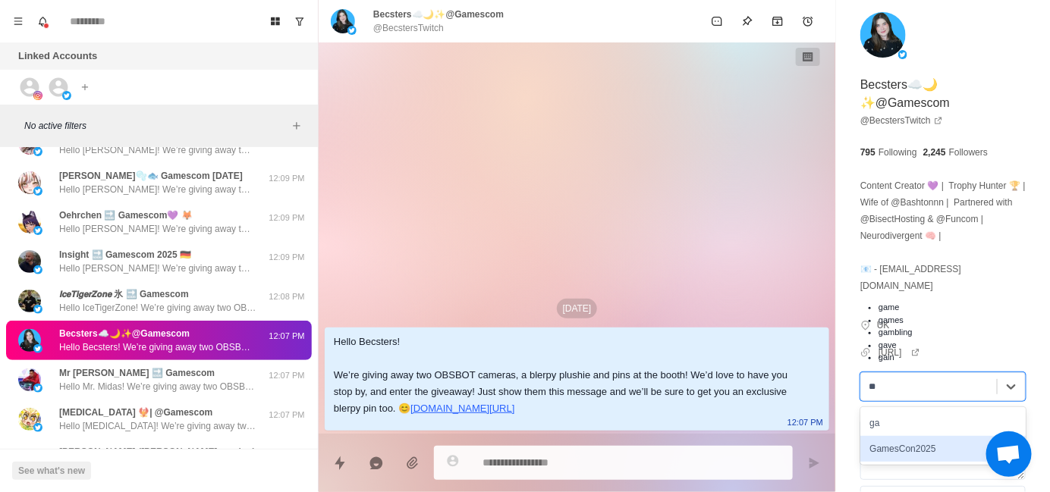
click at [926, 436] on div "GamesCon2025" at bounding box center [942, 449] width 165 height 26
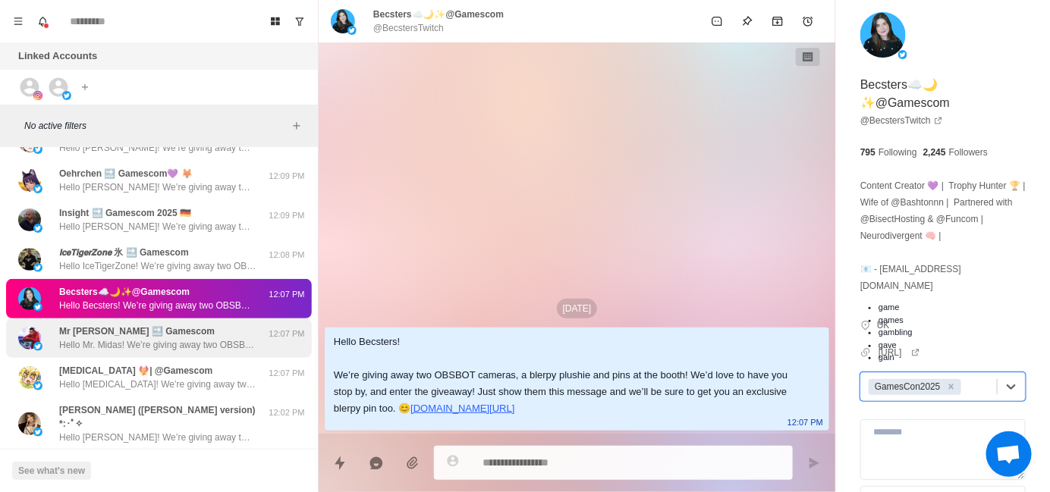
scroll to position [379, 0]
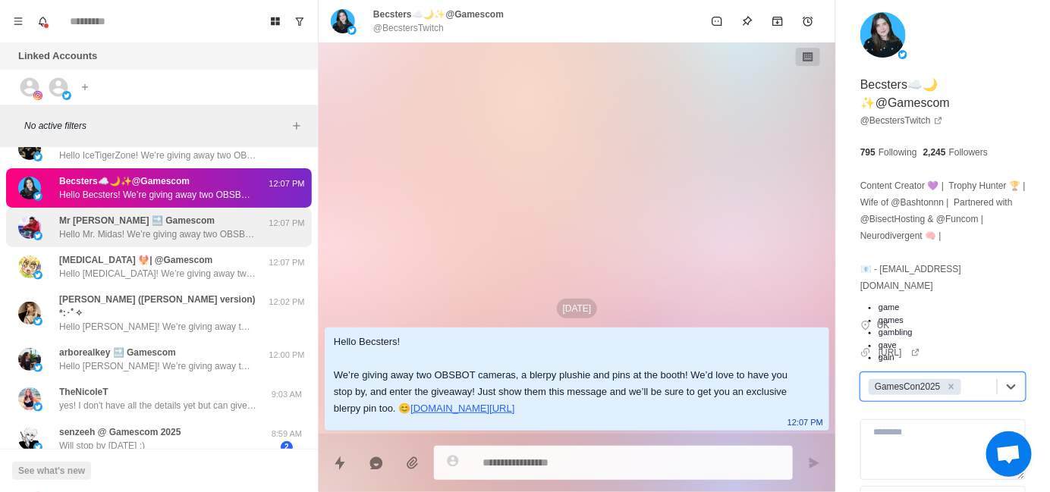
click at [164, 237] on p "Hello Mr. Midas! We’re giving away two OBSBOT cameras, a blerpy plushie and pin…" at bounding box center [157, 235] width 197 height 14
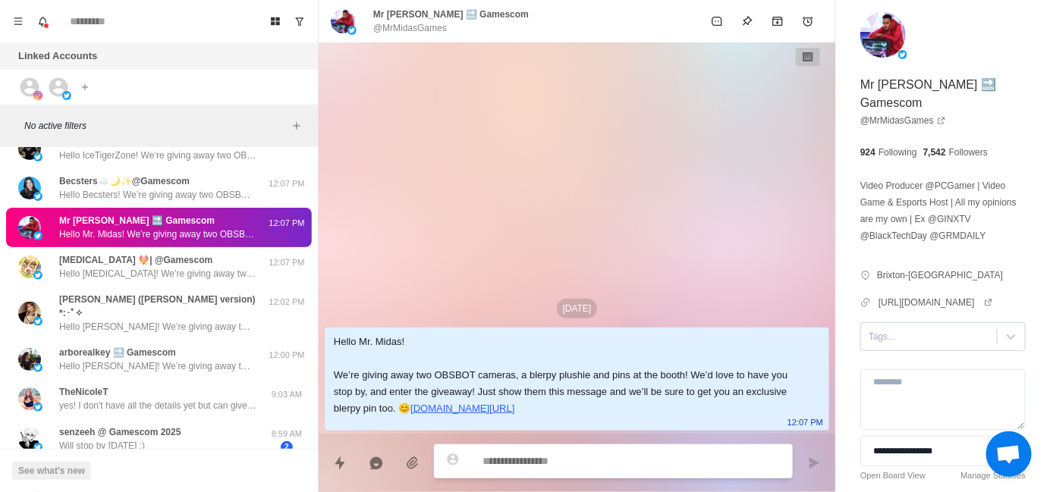
type textarea "*"
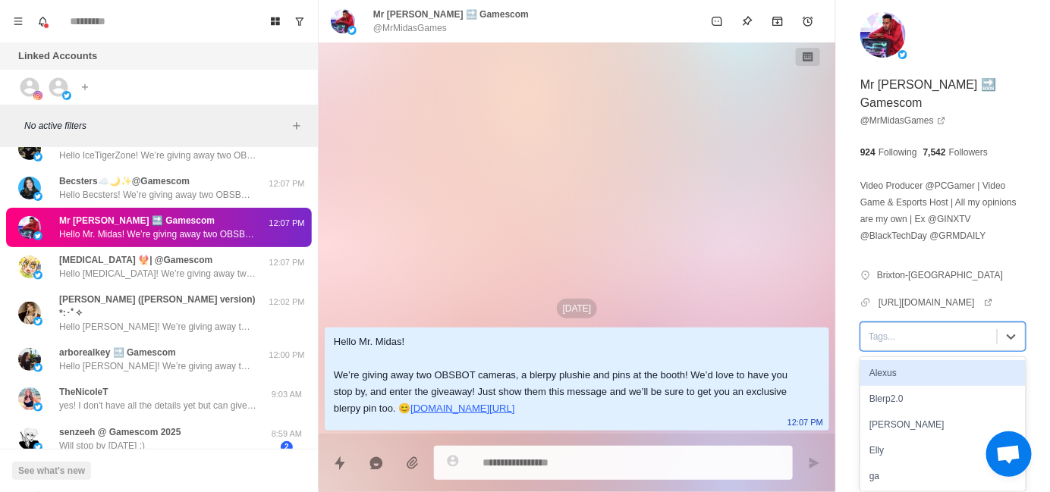
click at [888, 340] on div "Tags..." at bounding box center [929, 336] width 136 height 23
type input "**"
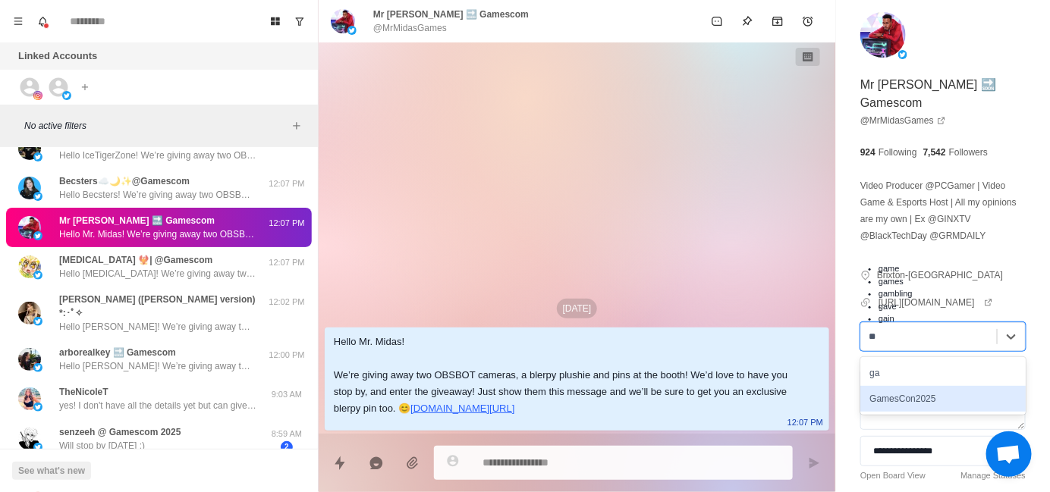
click at [959, 401] on div "GamesCon2025" at bounding box center [942, 399] width 165 height 26
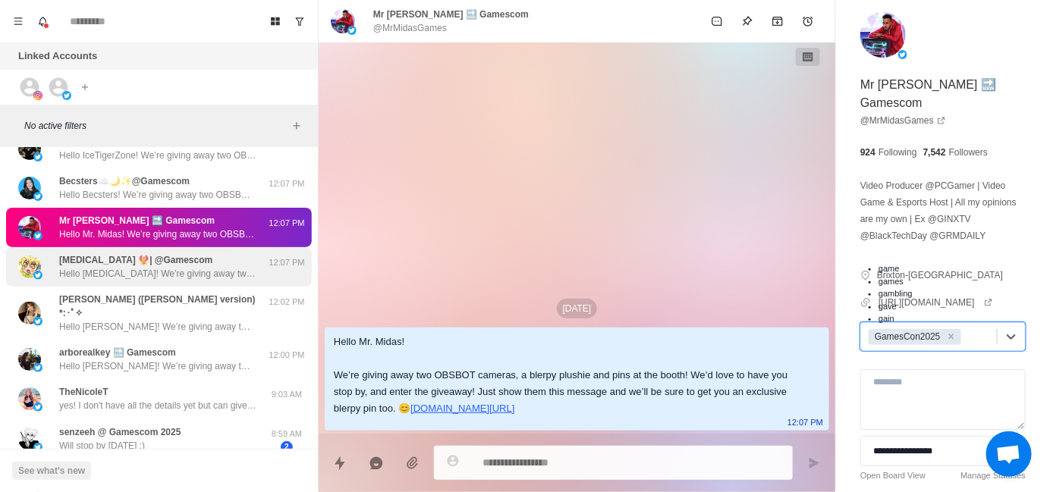
click at [212, 274] on p "Hello Sunburn! We’re giving away two OBSBOT cameras, a blerpy plushie and pins …" at bounding box center [157, 274] width 197 height 14
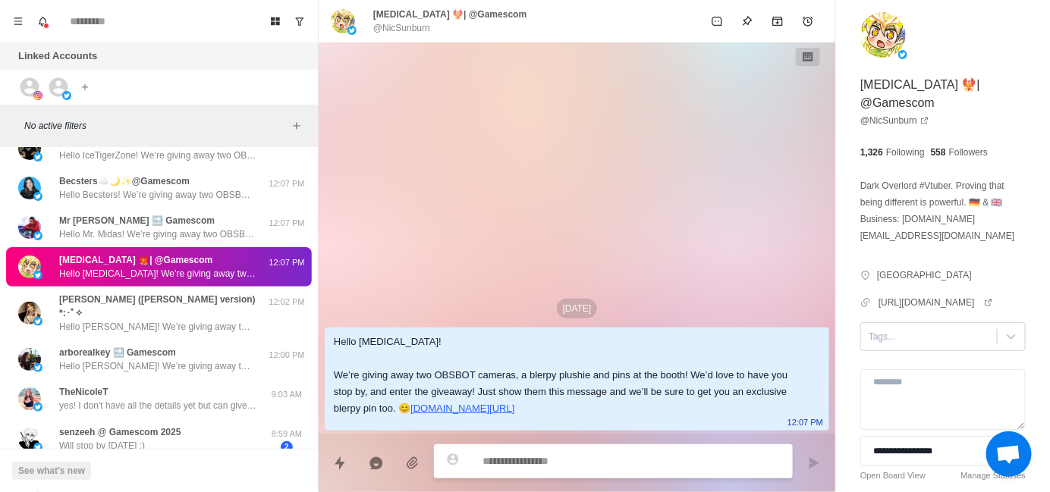
type textarea "*"
click at [897, 335] on div at bounding box center [929, 336] width 121 height 17
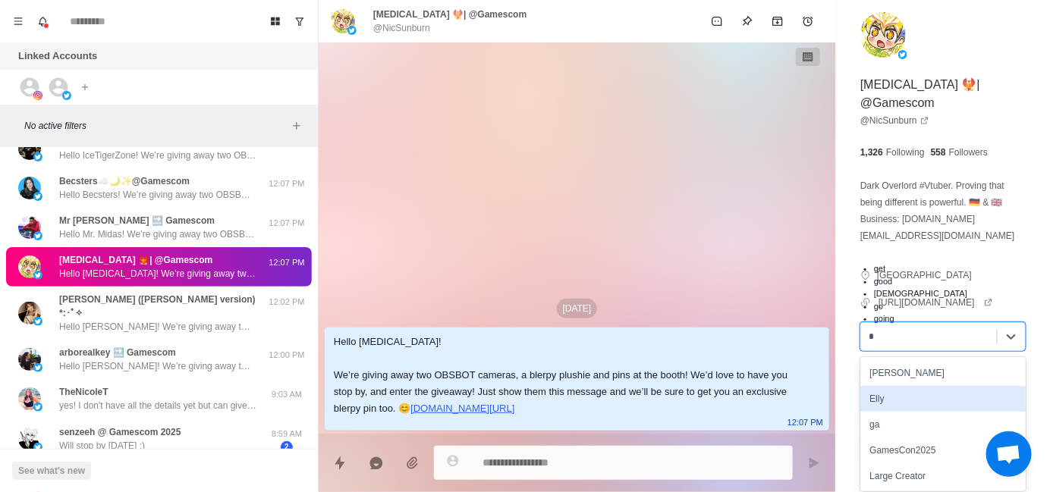
type input "**"
click at [926, 393] on div "GamesCon2025" at bounding box center [942, 399] width 165 height 26
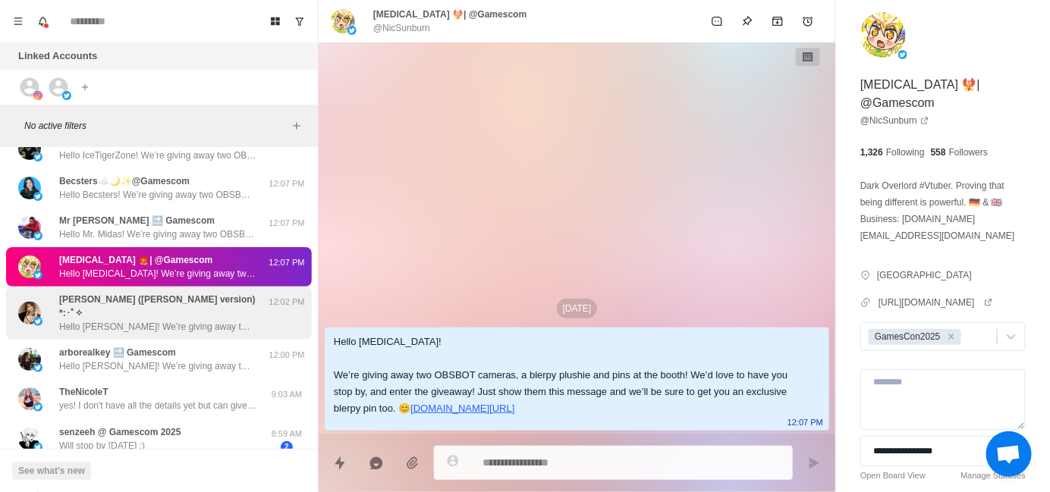
click at [119, 320] on p "Hello Alice! We’re giving away two OBSBOT cameras, a blerpy plushie and pins at…" at bounding box center [157, 327] width 197 height 14
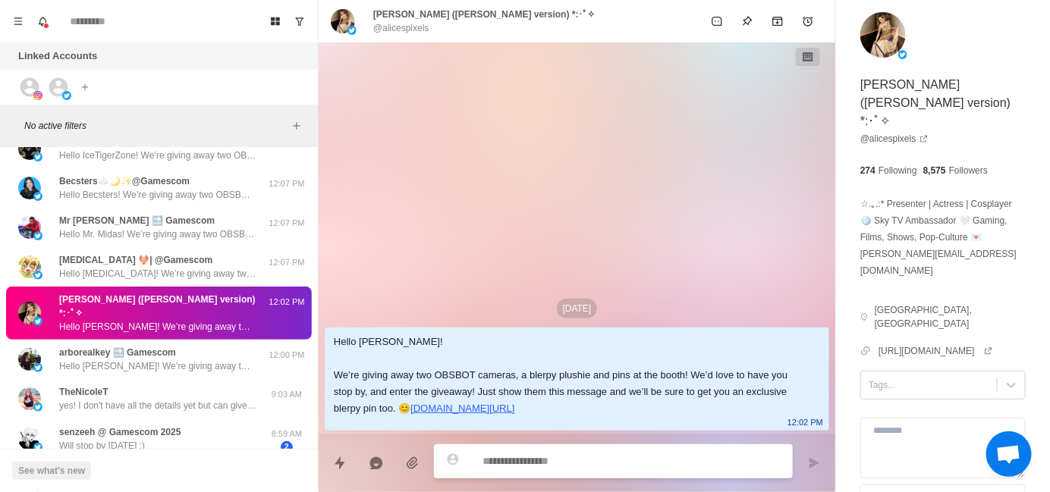
type textarea "*"
click at [907, 377] on div at bounding box center [929, 385] width 121 height 17
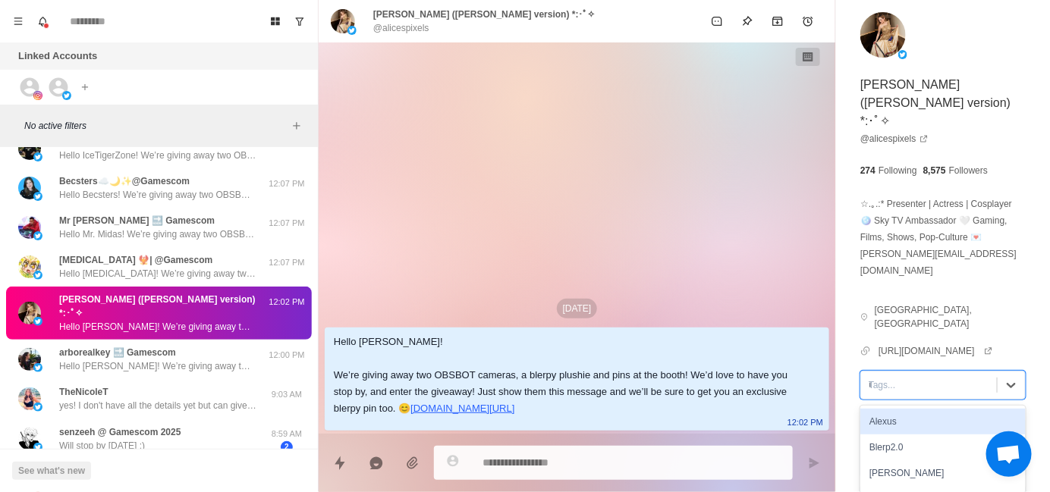
type input "**"
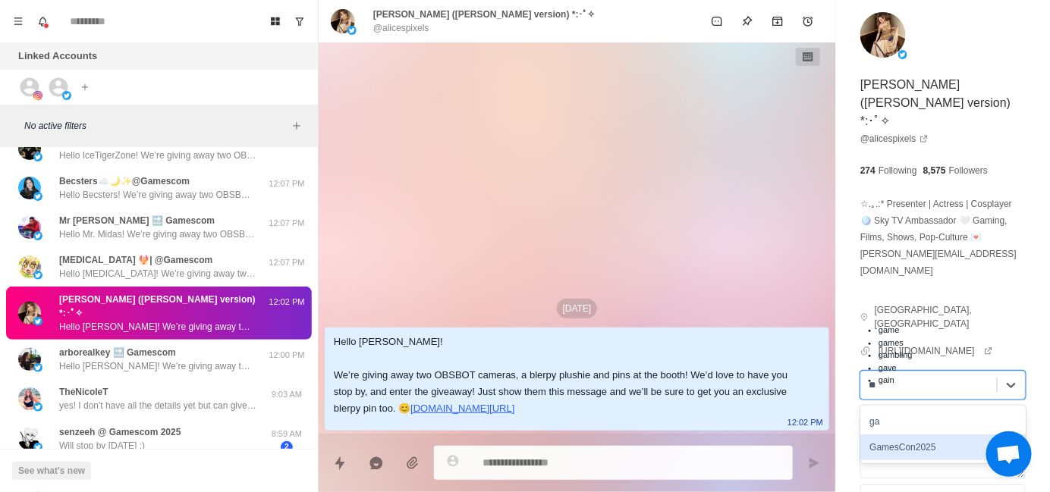
type textarea "*"
click at [968, 435] on div "GamesCon2025" at bounding box center [942, 448] width 165 height 26
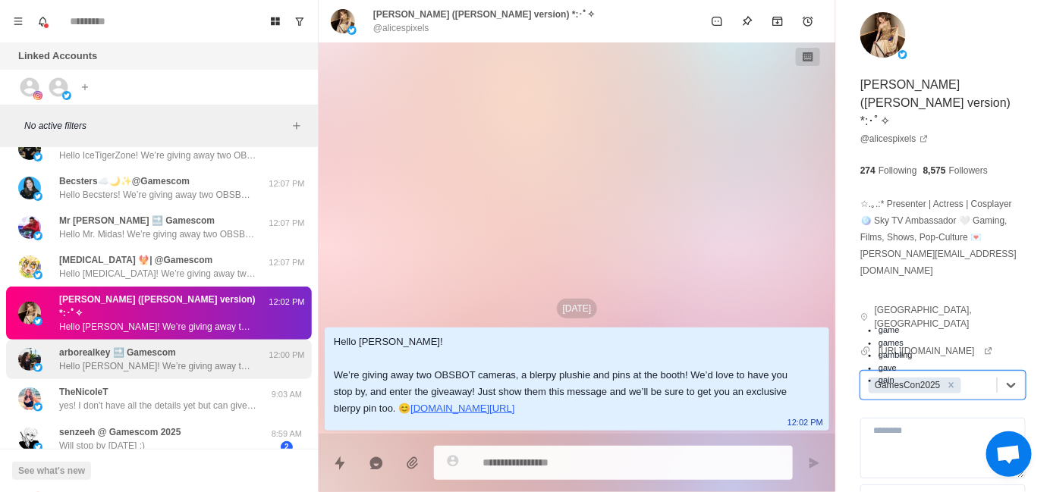
click at [132, 346] on p "arborealkey 🔜 Gamescom" at bounding box center [117, 353] width 117 height 14
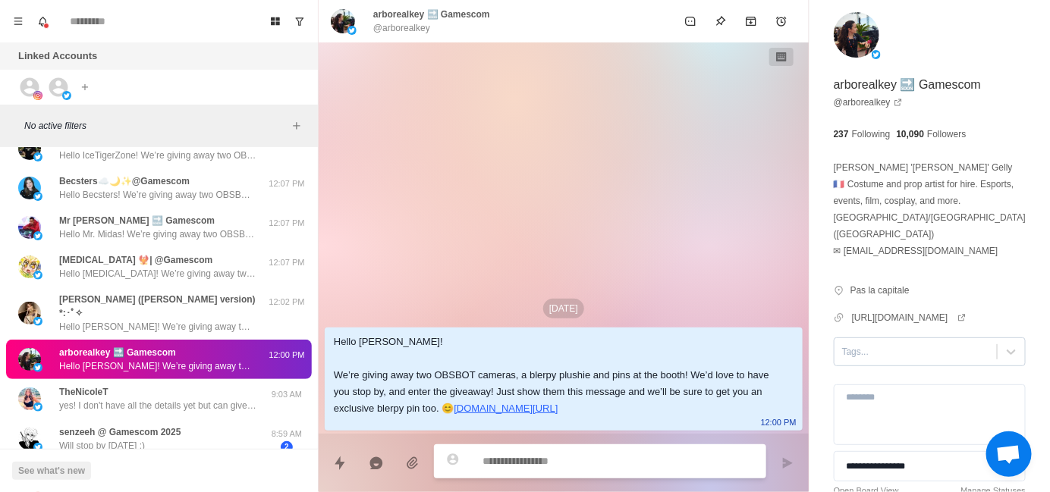
type textarea "*"
click at [928, 344] on div at bounding box center [915, 352] width 147 height 17
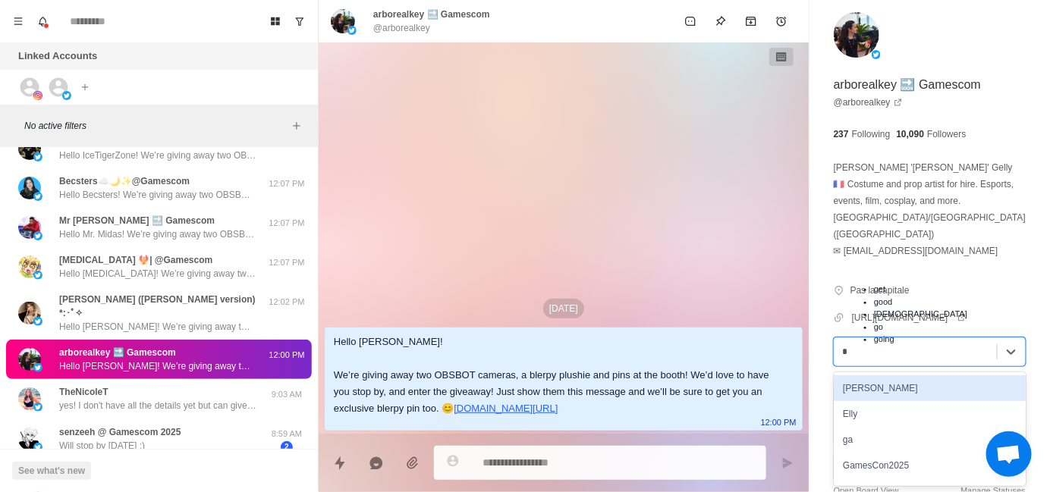
type input "**"
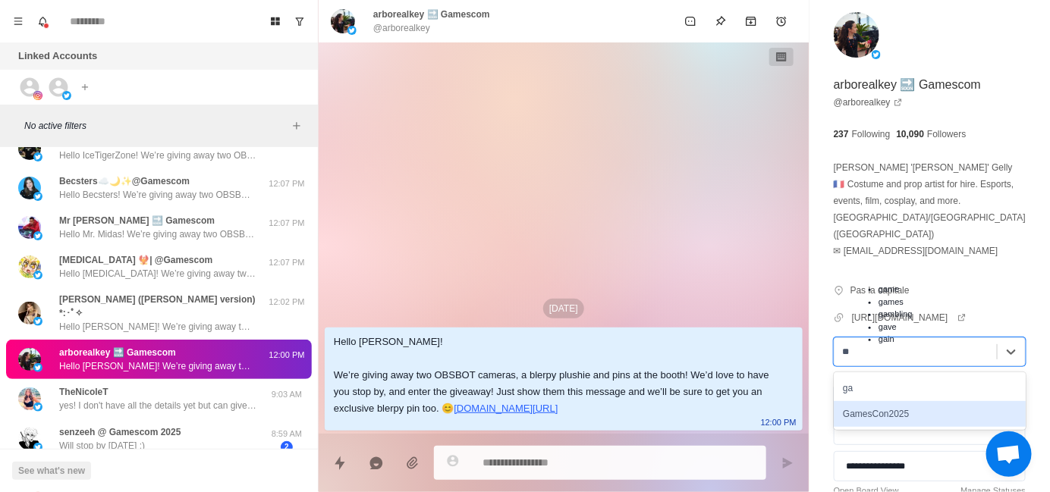
click at [938, 407] on div "GamesCon2025" at bounding box center [930, 414] width 192 height 26
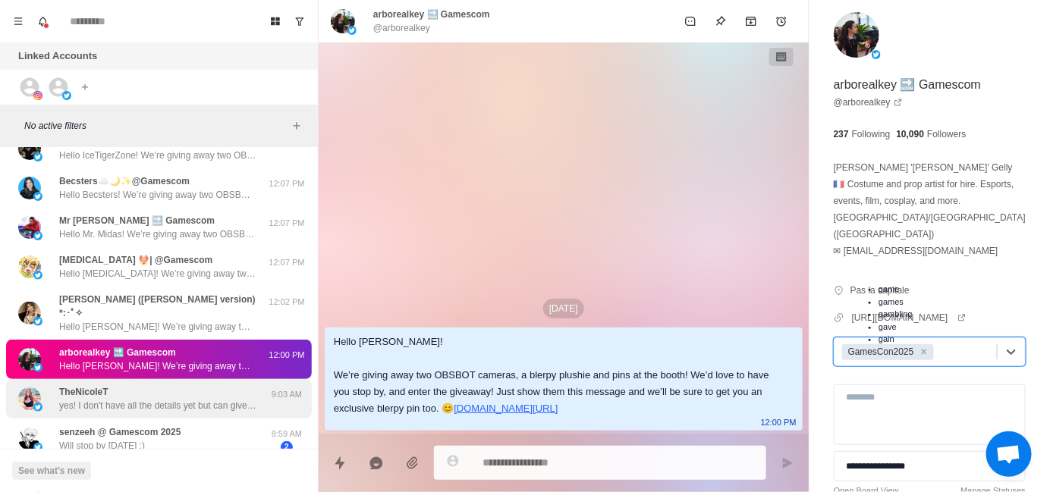
click at [200, 379] on div "TheNicoleT yes! I don't have all the details yet but can give you an update. Wh…" at bounding box center [159, 398] width 306 height 39
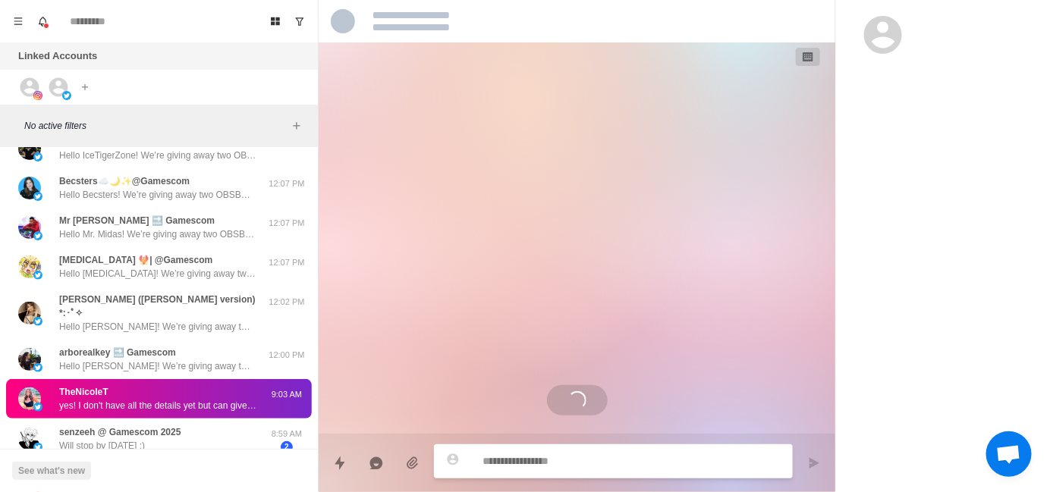
scroll to position [386, 0]
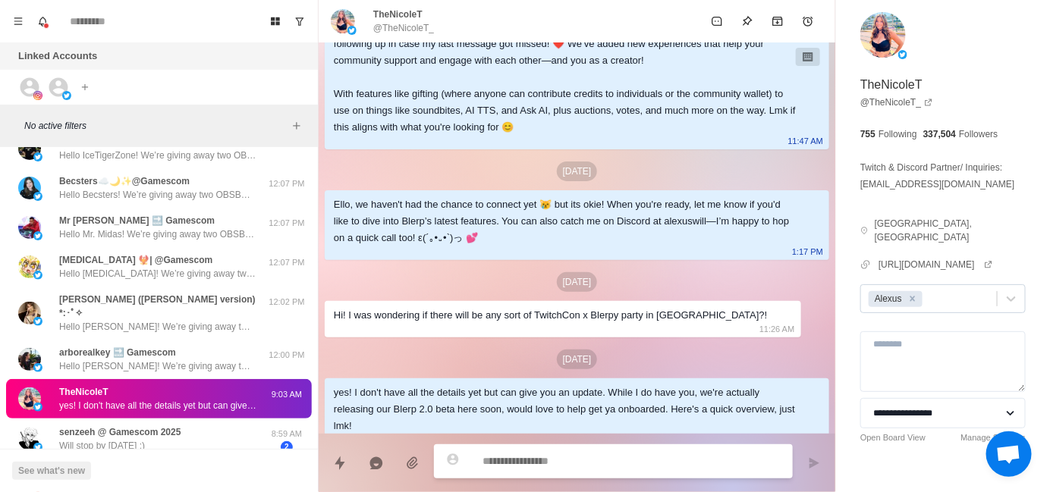
click at [959, 291] on div at bounding box center [958, 299] width 64 height 17
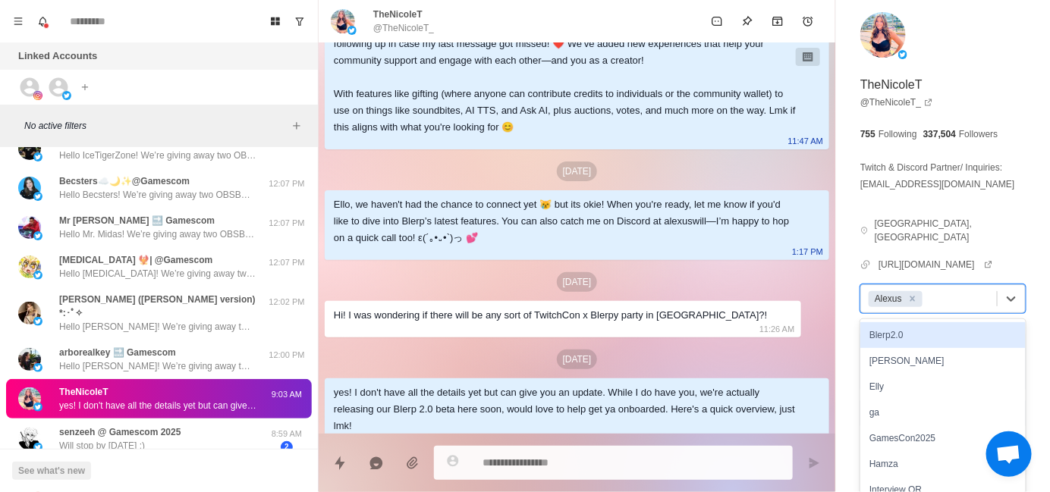
click at [959, 291] on div at bounding box center [958, 299] width 64 height 17
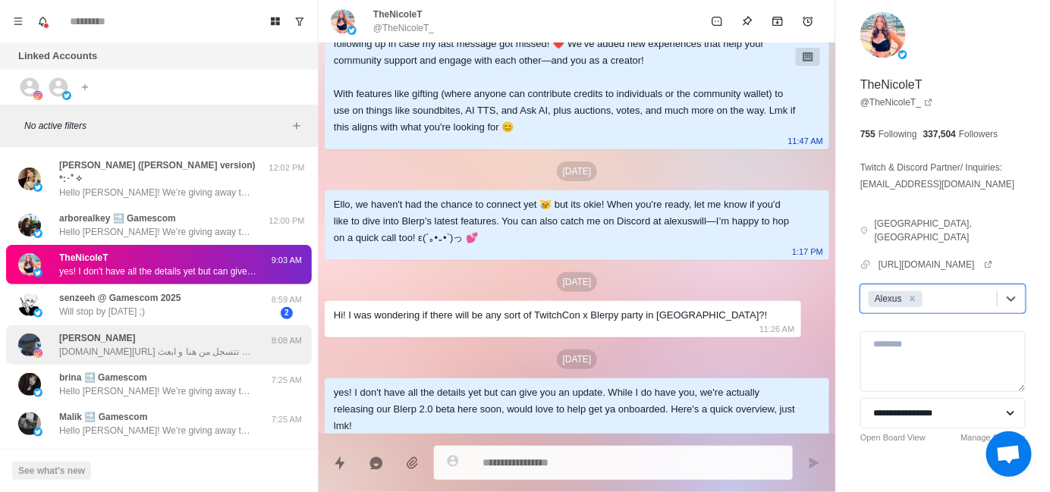
scroll to position [530, 0]
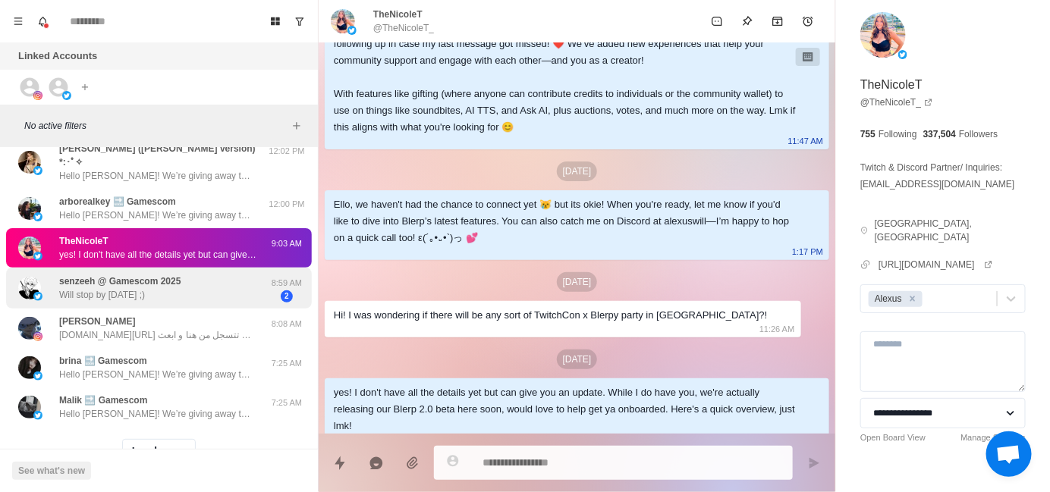
click at [145, 288] on p "Will stop by [DATE] ;)" at bounding box center [102, 295] width 86 height 14
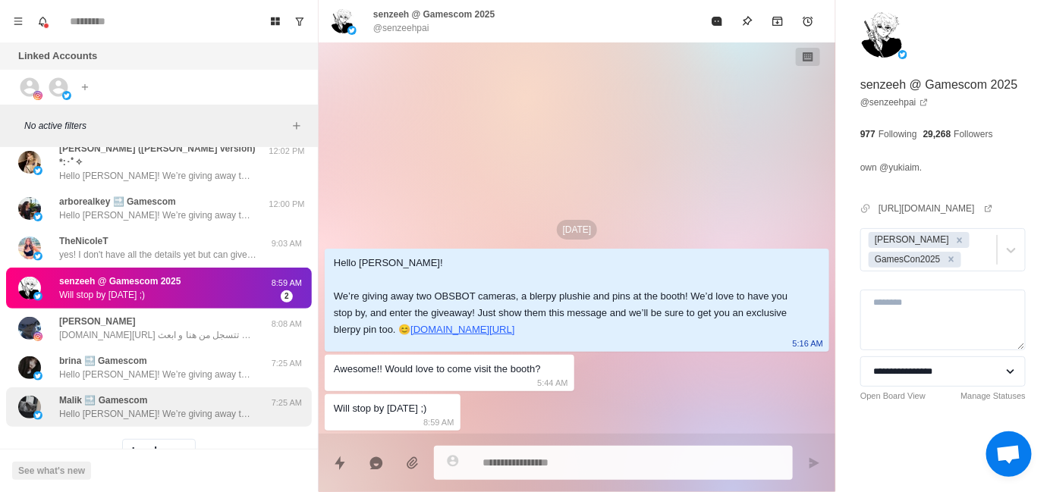
type textarea "*"
